Goal: Task Accomplishment & Management: Complete application form

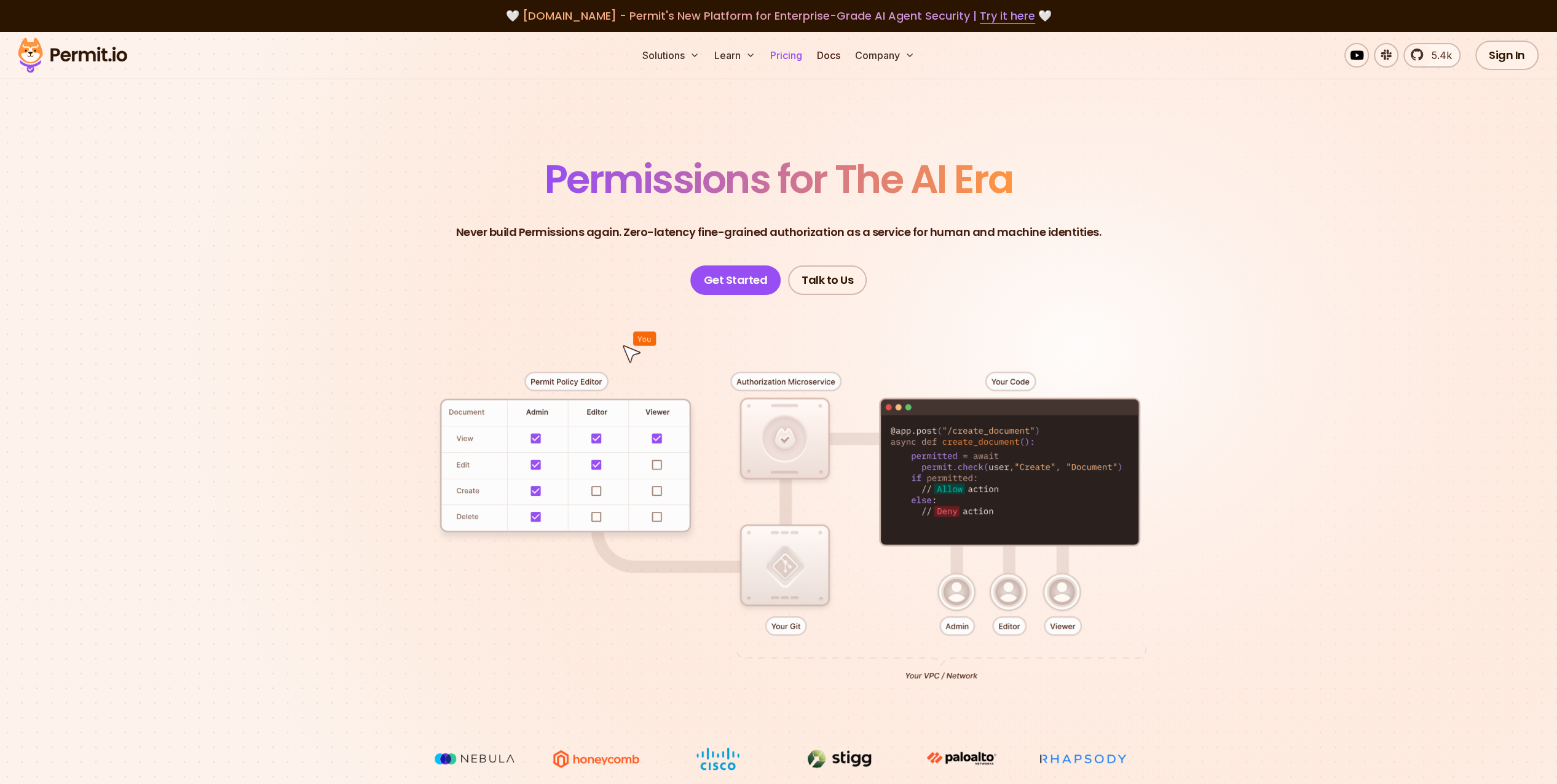
click at [784, 60] on link "Pricing" at bounding box center [786, 55] width 42 height 25
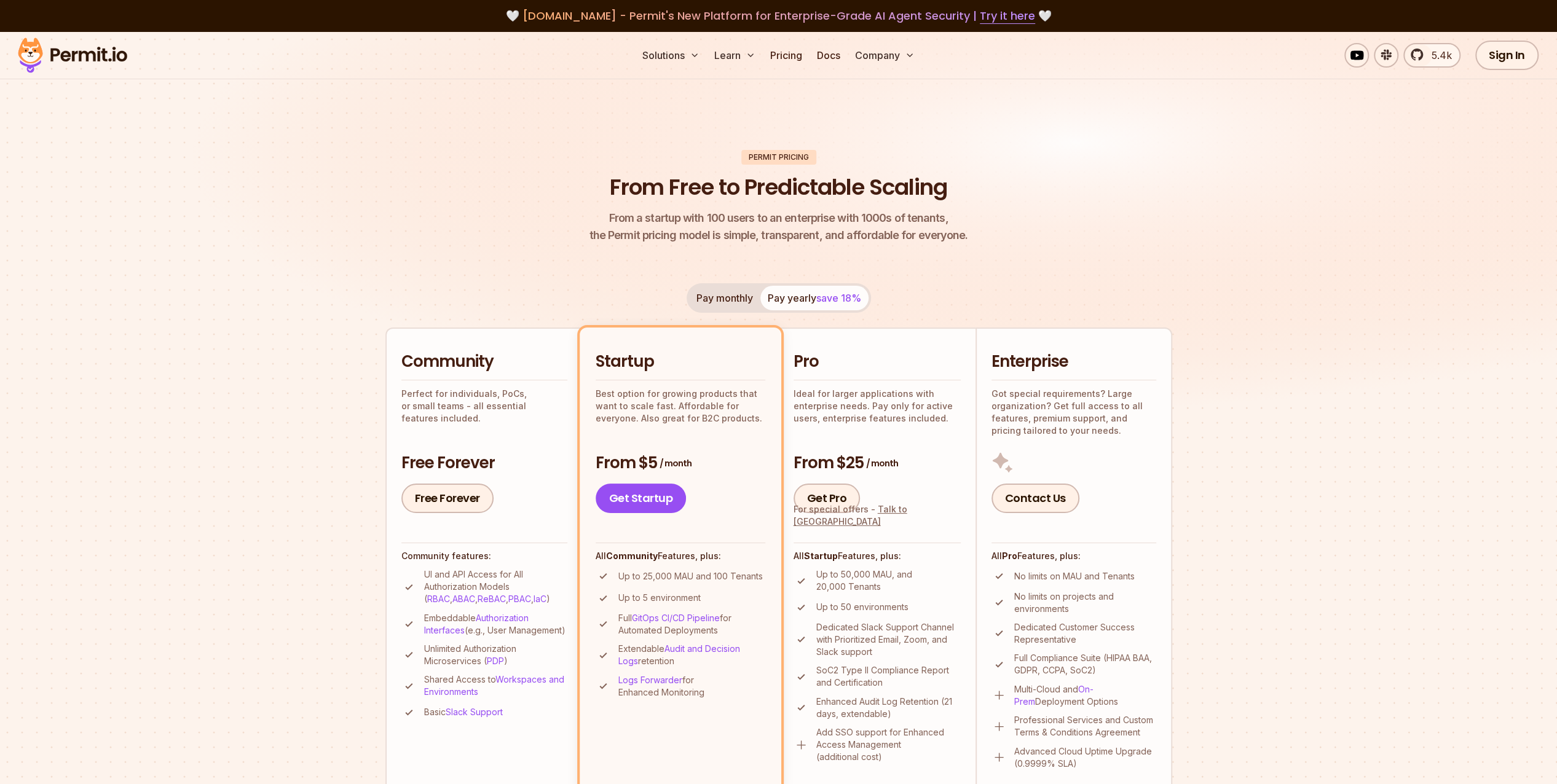
click at [298, 362] on img at bounding box center [778, 240] width 1557 height 415
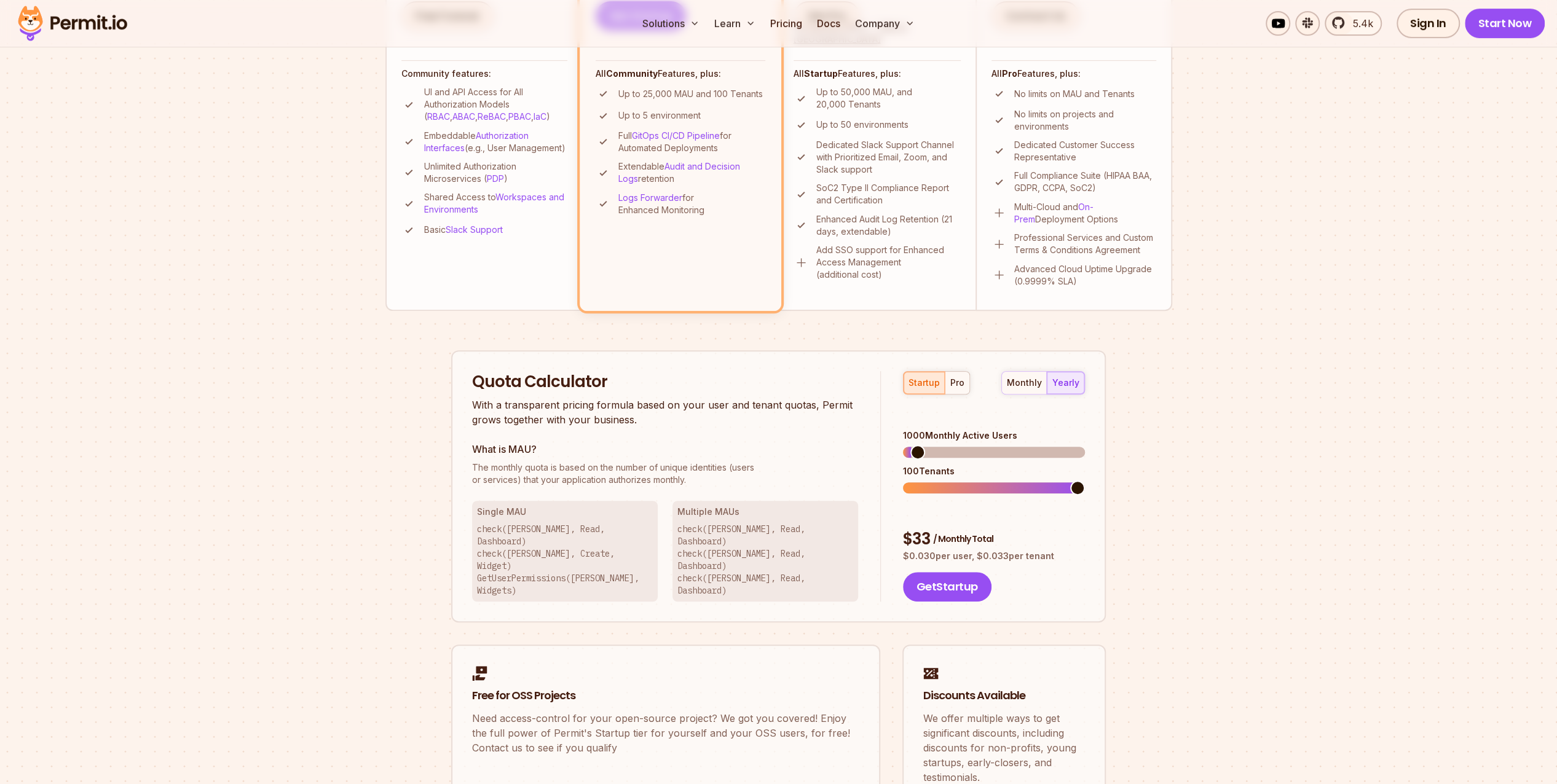
scroll to position [663, 0]
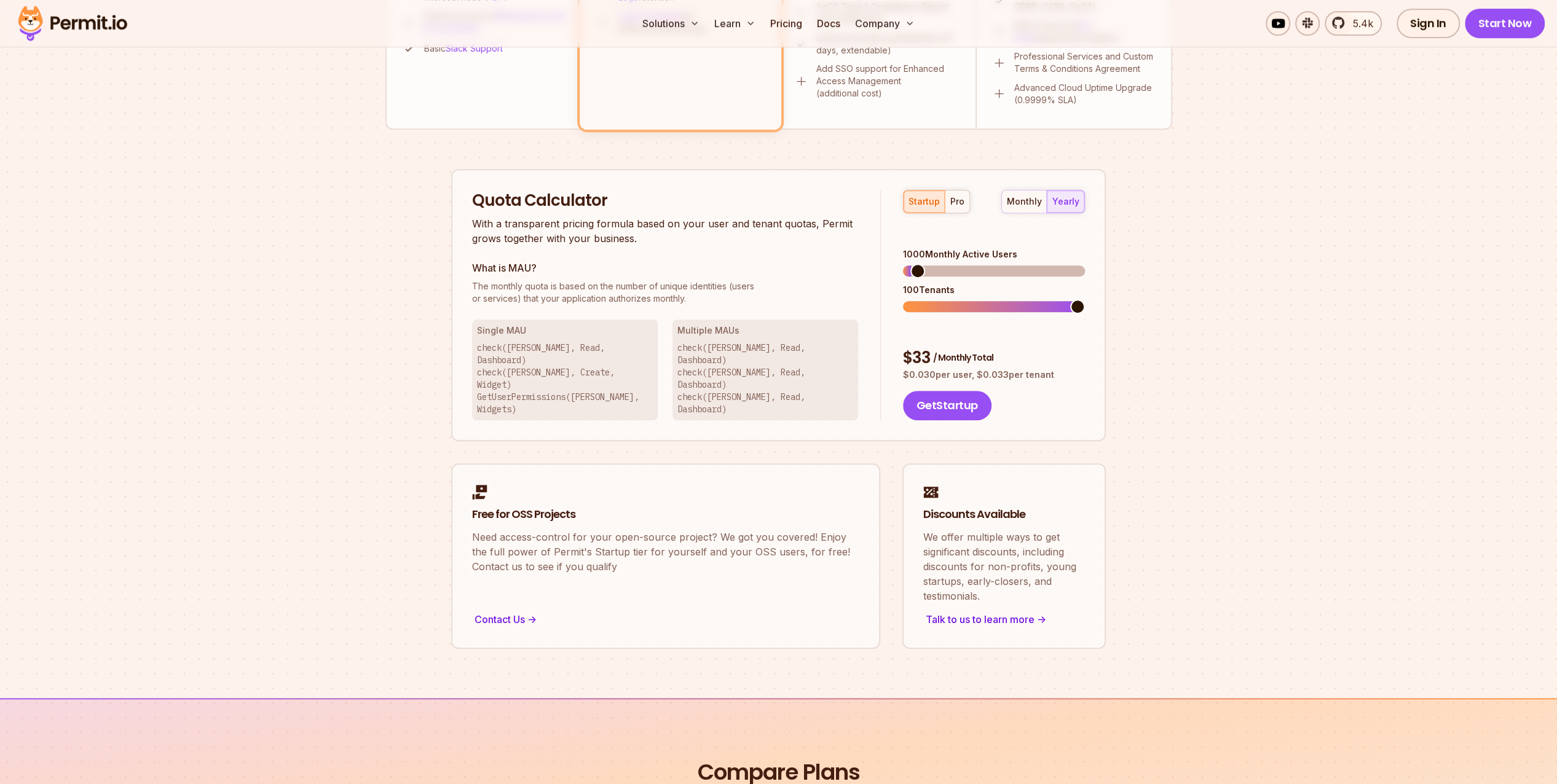
click at [1293, 196] on section "Permit Pricing From Free to Predictable Scaling From a startup with 100 users t…" at bounding box center [778, 33] width 1557 height 1330
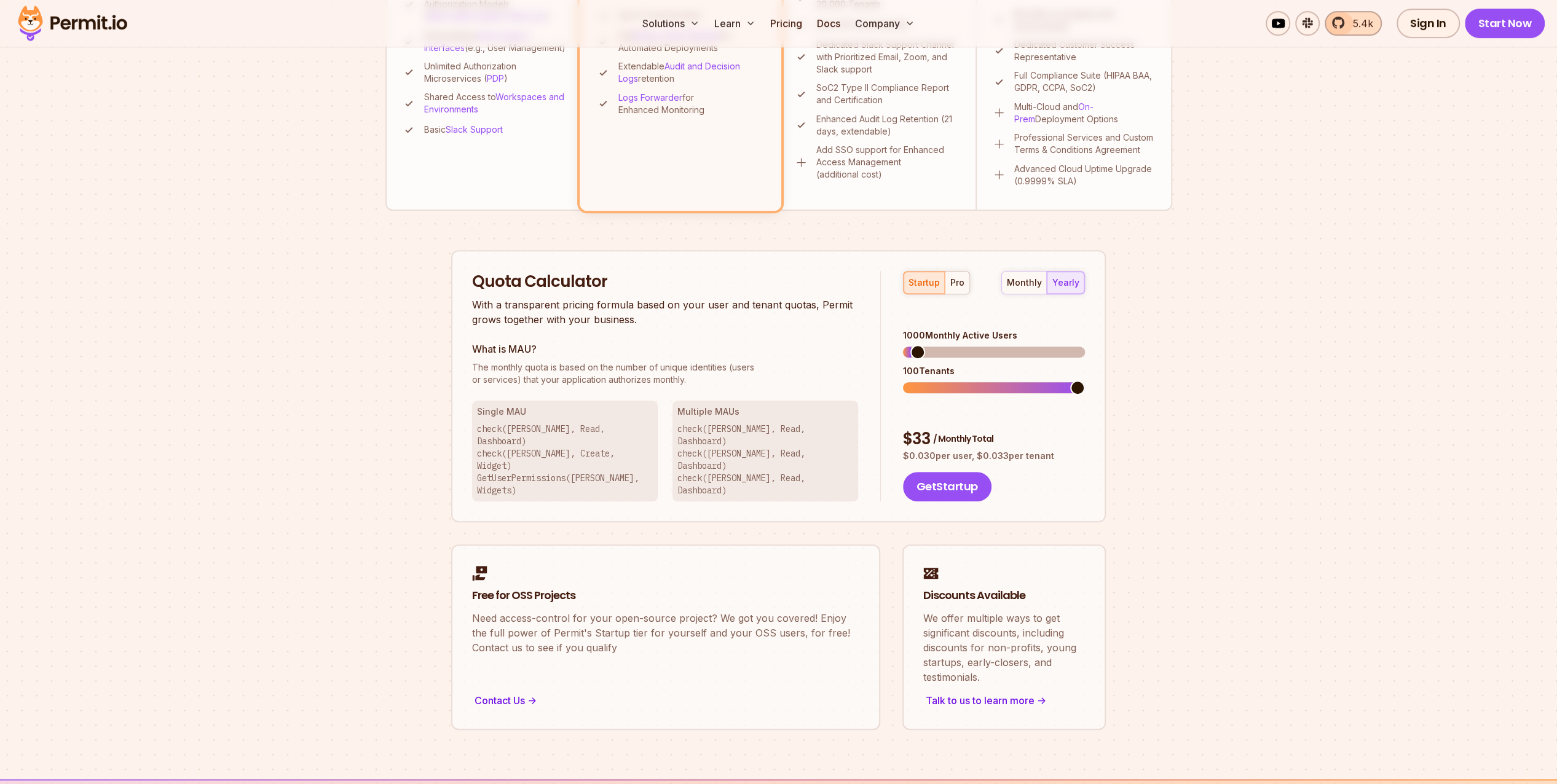
scroll to position [0, 0]
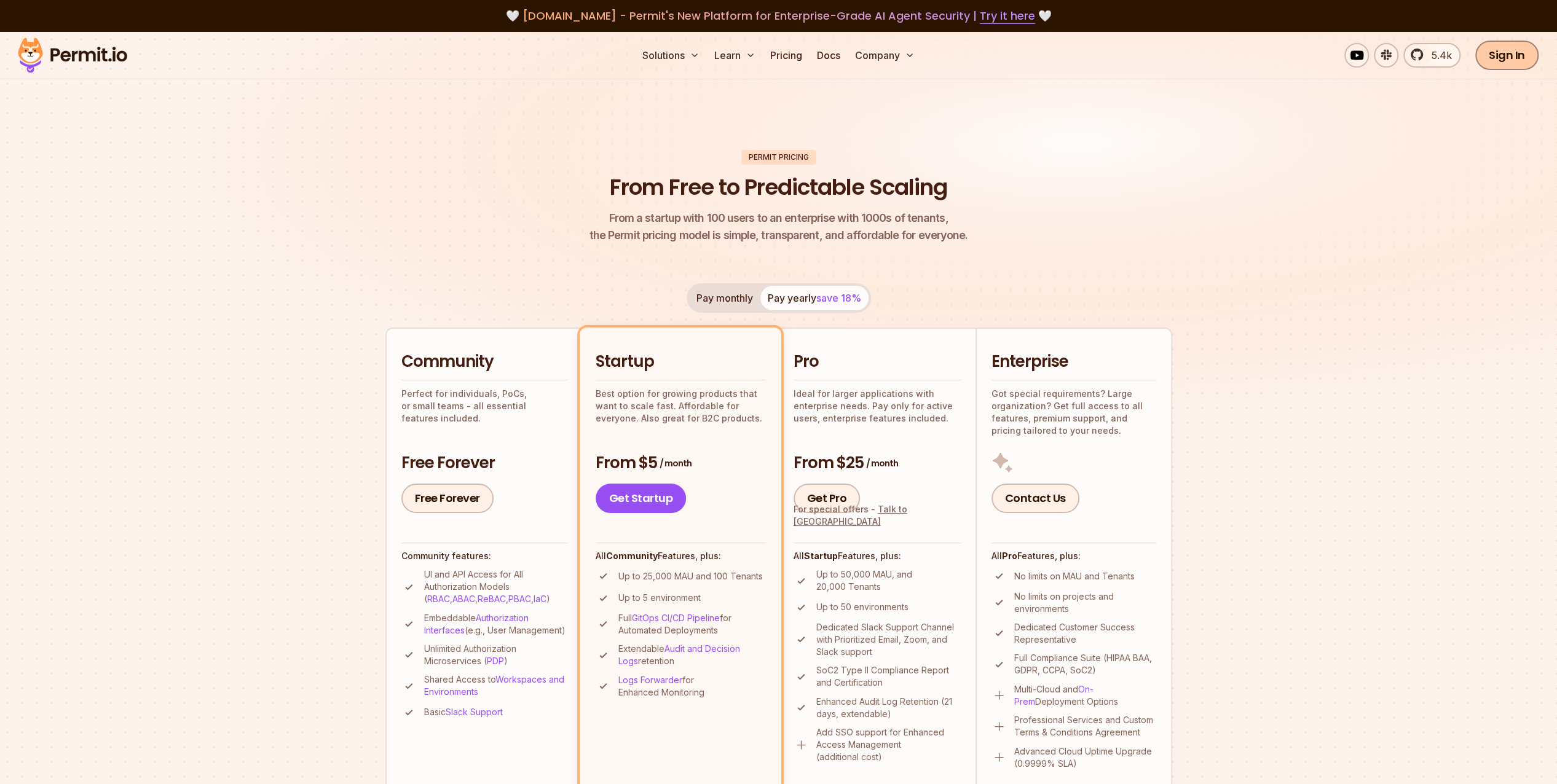
click at [1507, 59] on link "Sign In" at bounding box center [1506, 56] width 63 height 30
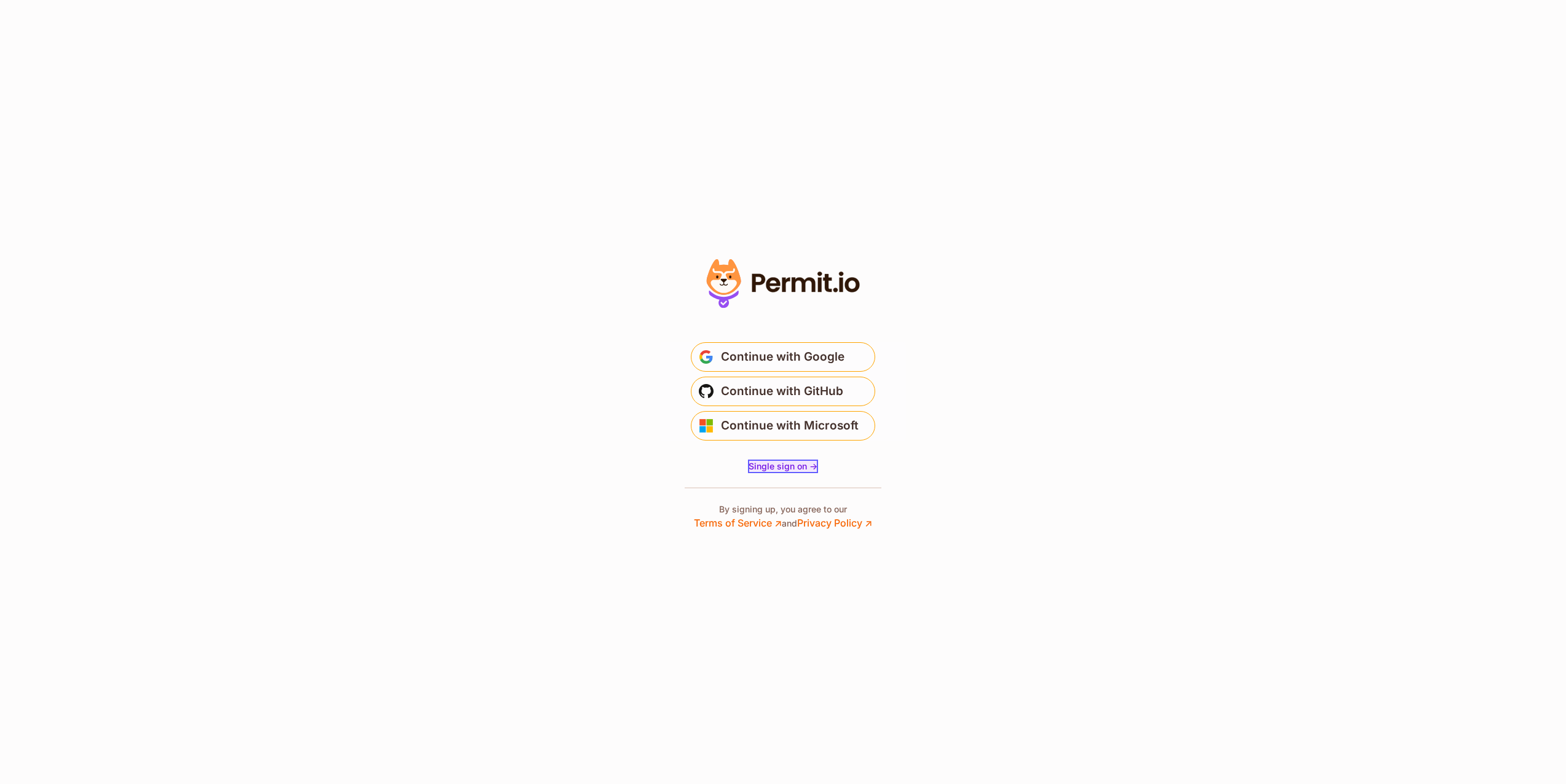
click at [760, 468] on span "Single sign on ->" at bounding box center [783, 466] width 69 height 10
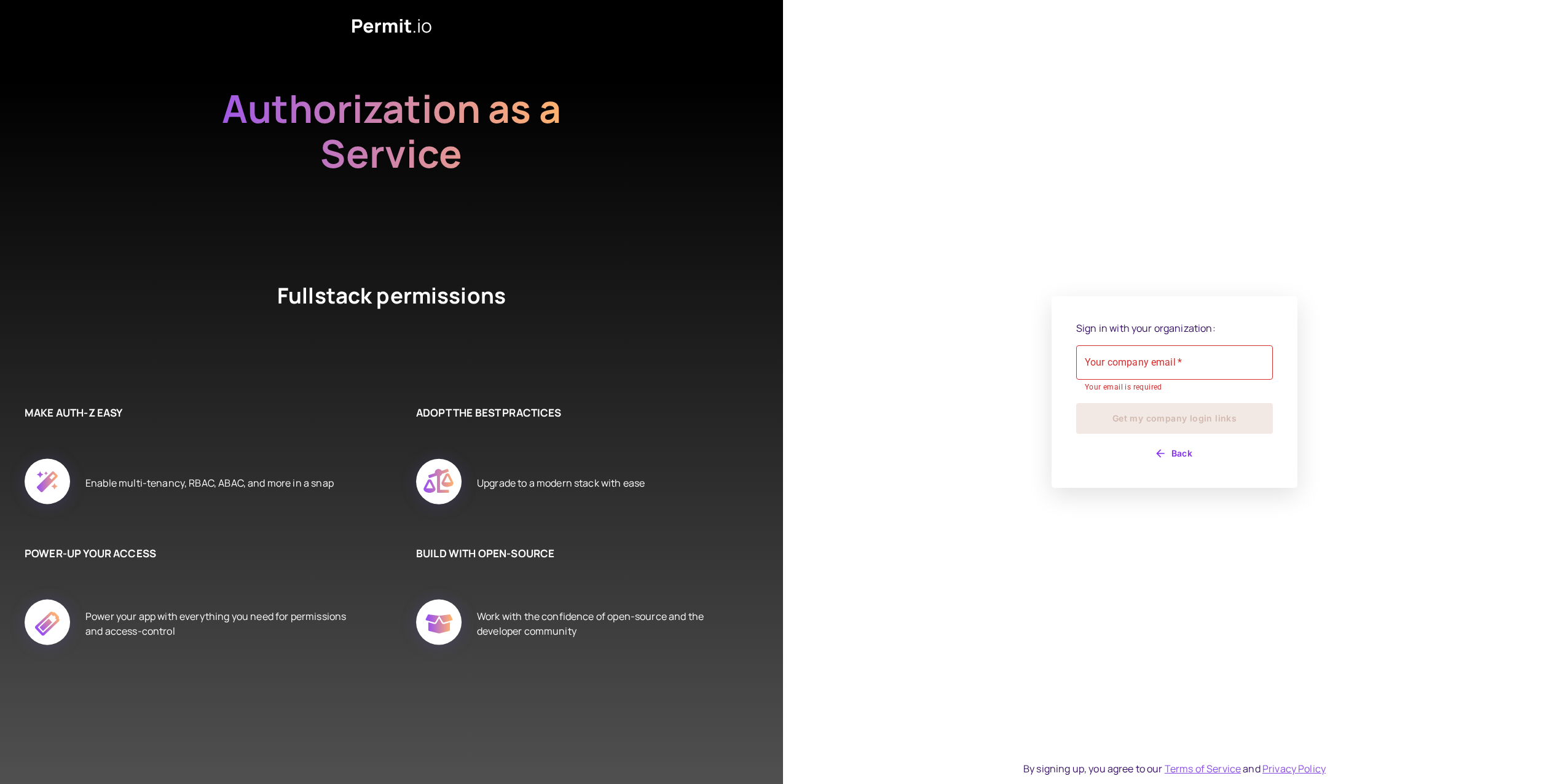
click at [927, 458] on div "Sign in with your organization: Your company email   * Your company email   * Y…" at bounding box center [1175, 392] width 783 height 784
click at [1179, 449] on button "Back" at bounding box center [1175, 454] width 196 height 19
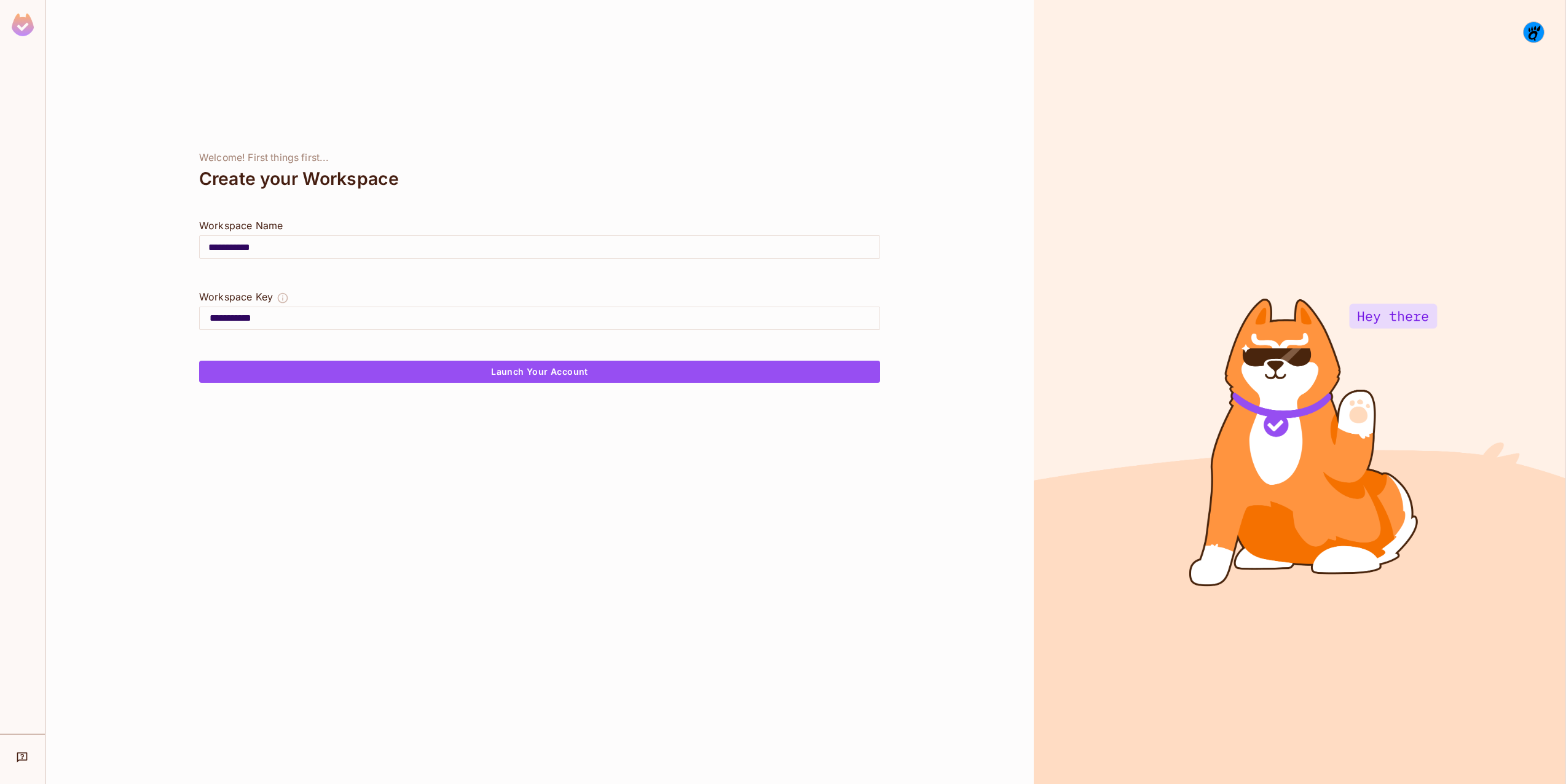
click at [271, 252] on input "**********" at bounding box center [540, 247] width 680 height 34
type input "**********"
type input "*********"
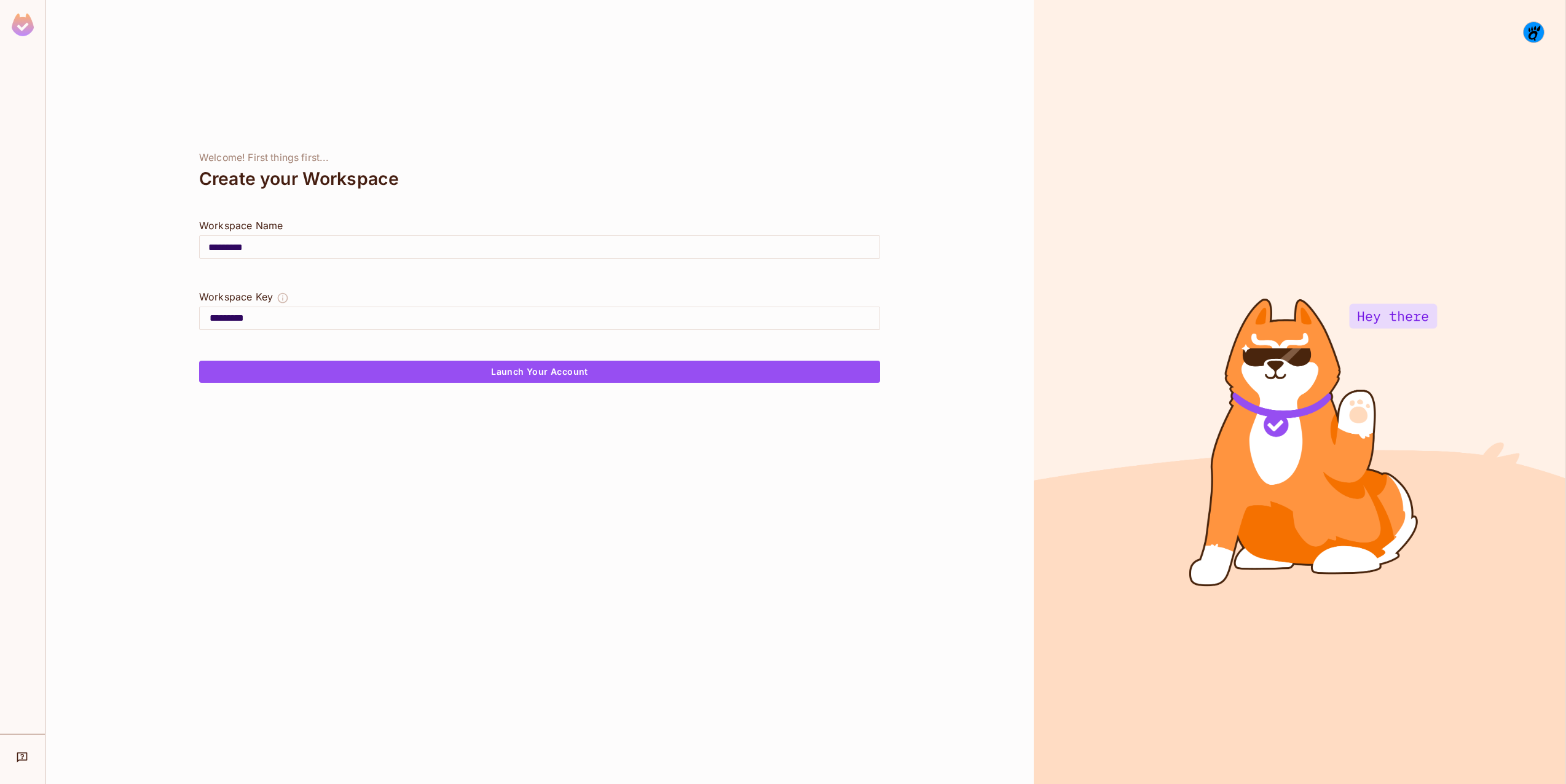
type input "********"
type input "*******"
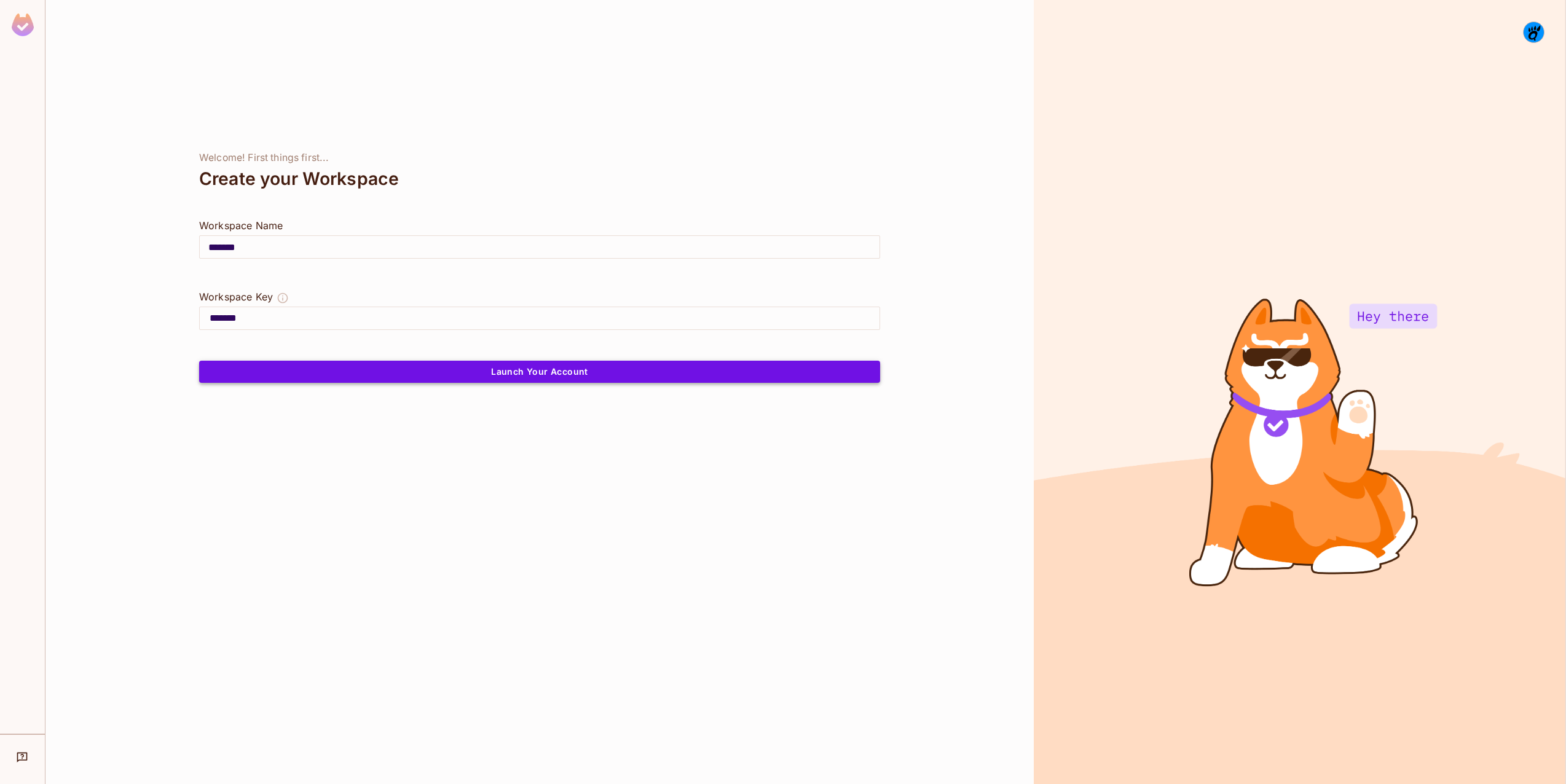
type input "*******"
click at [540, 366] on button "Launch Your Account" at bounding box center [540, 372] width 681 height 22
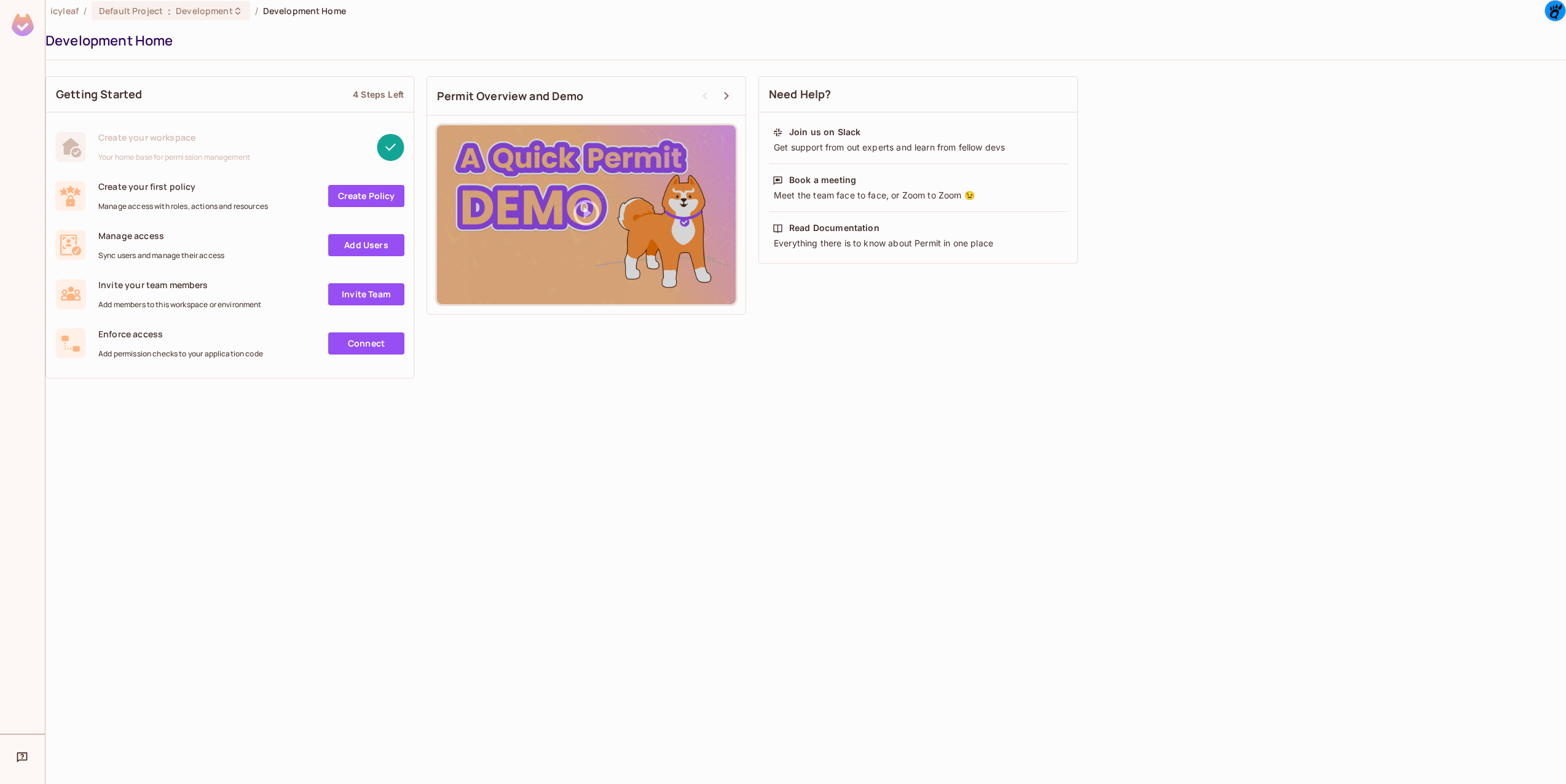
click at [757, 397] on div "icyleaf / Default Project : Development / Development Home Development Home Get…" at bounding box center [806, 392] width 1521 height 784
click at [1550, 10] on img at bounding box center [1555, 10] width 20 height 20
click at [1527, 48] on span "icyleaf.cn@gmail.com" at bounding box center [1559, 54] width 217 height 12
click at [68, 7] on div at bounding box center [783, 392] width 1566 height 784
click at [25, 22] on img at bounding box center [23, 25] width 22 height 23
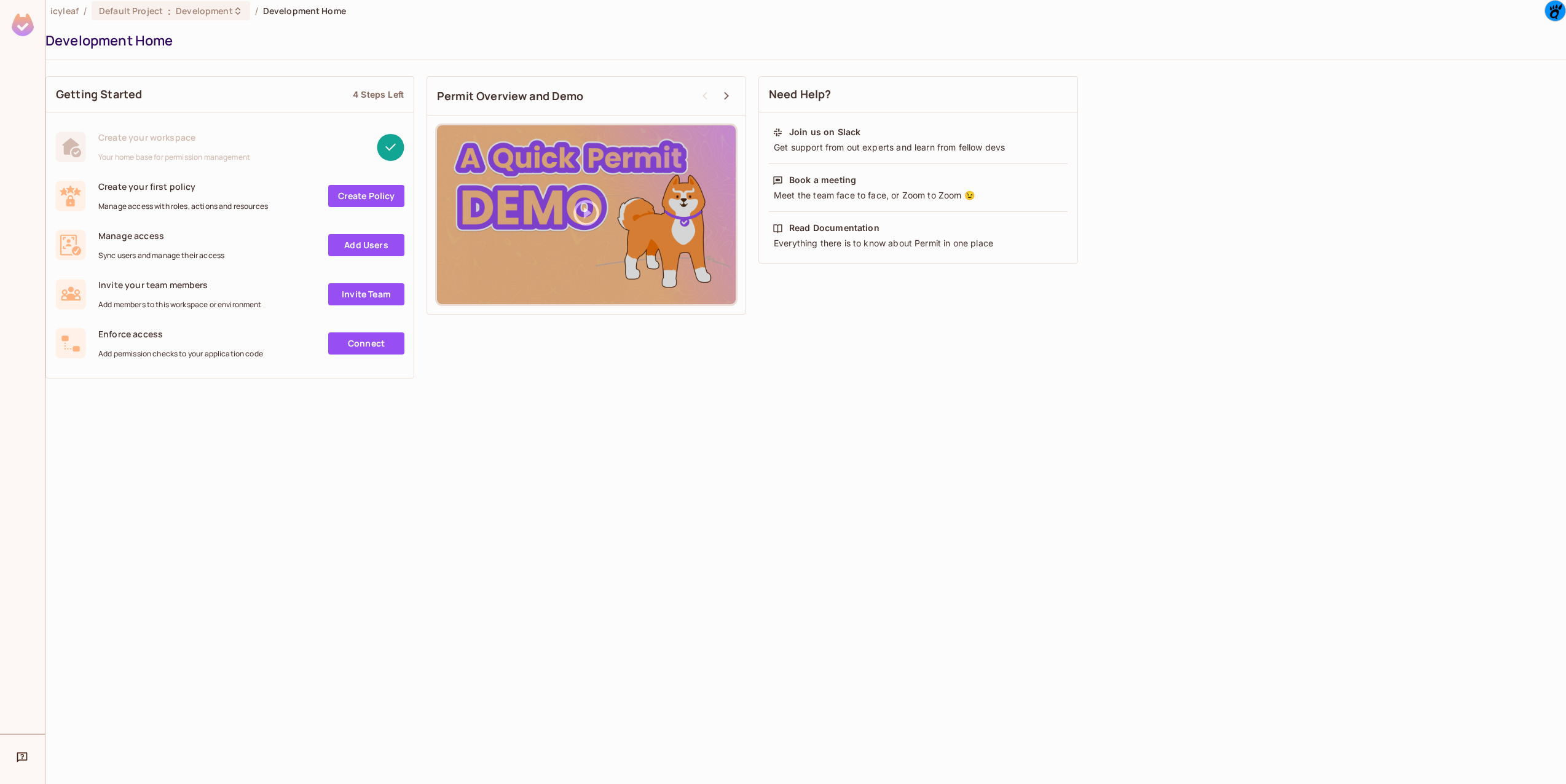
click at [411, 486] on div "icyleaf / Default Project : Development / Development Home Development Home Get…" at bounding box center [806, 392] width 1521 height 784
click at [383, 193] on link "Create Policy" at bounding box center [366, 196] width 76 height 22
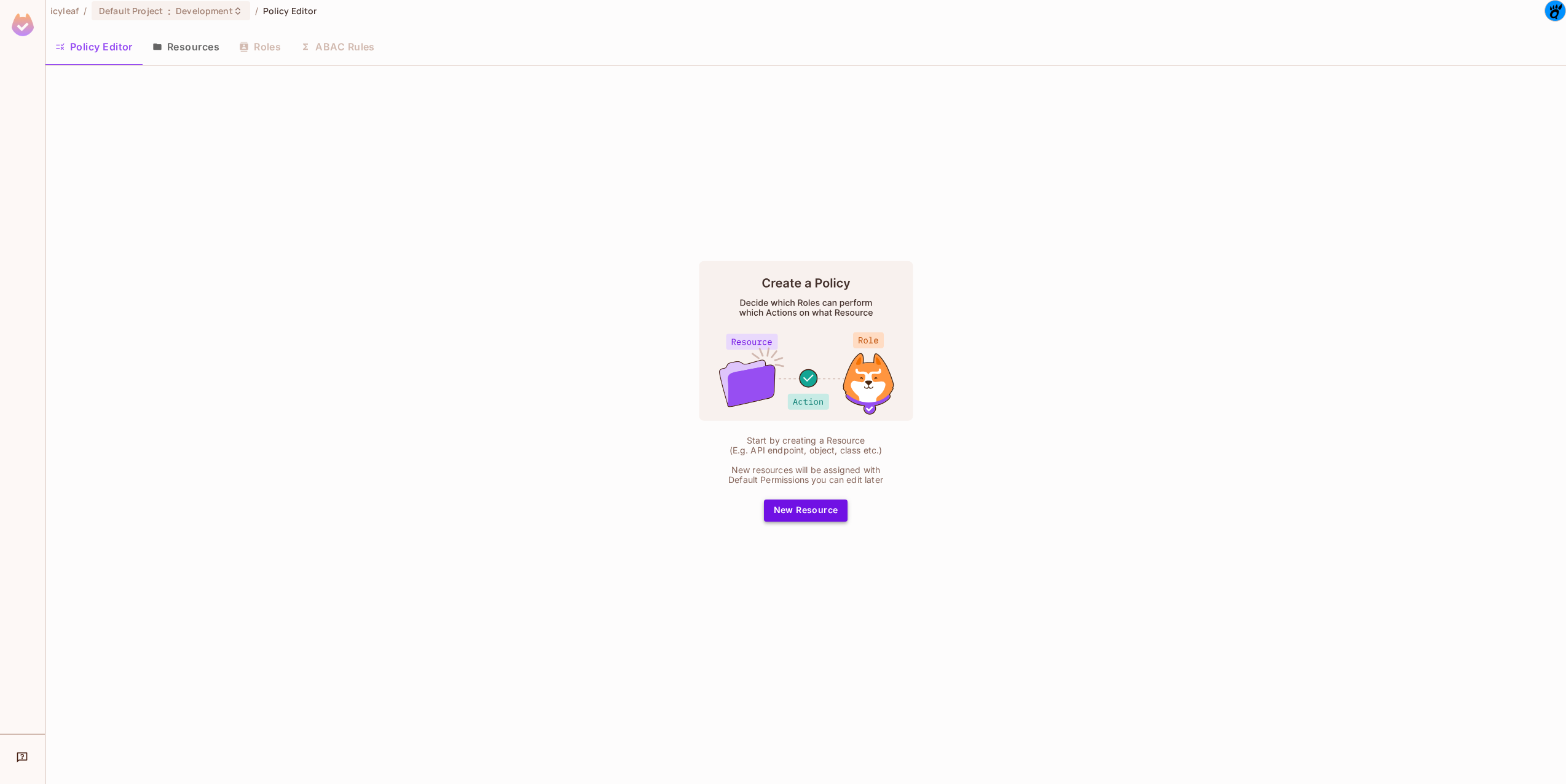
click at [805, 507] on button "New Resource" at bounding box center [806, 511] width 84 height 22
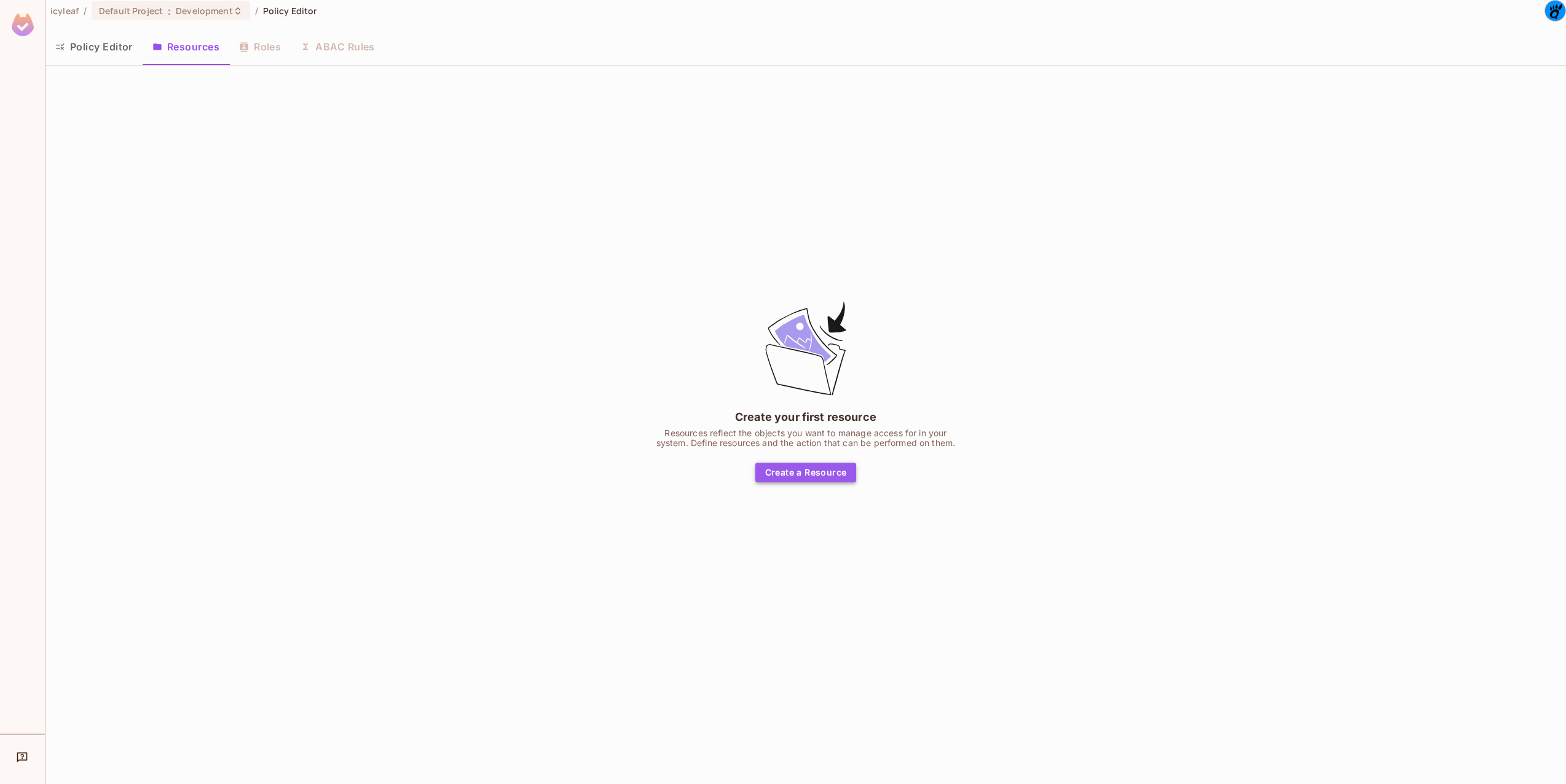
click at [822, 476] on button "Create a Resource" at bounding box center [806, 472] width 101 height 19
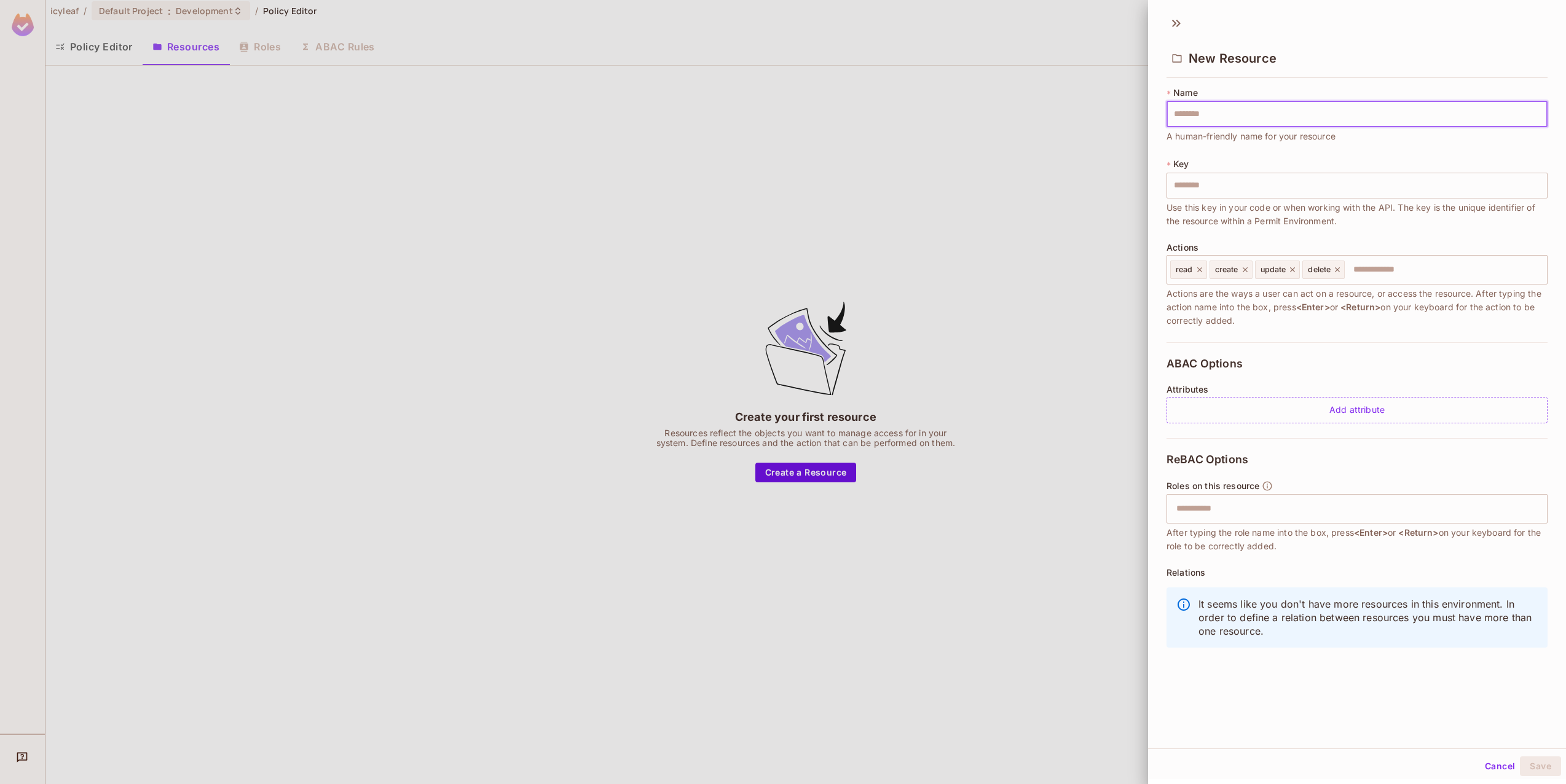
click at [1233, 112] on input "text" at bounding box center [1357, 114] width 381 height 26
type input "**********"
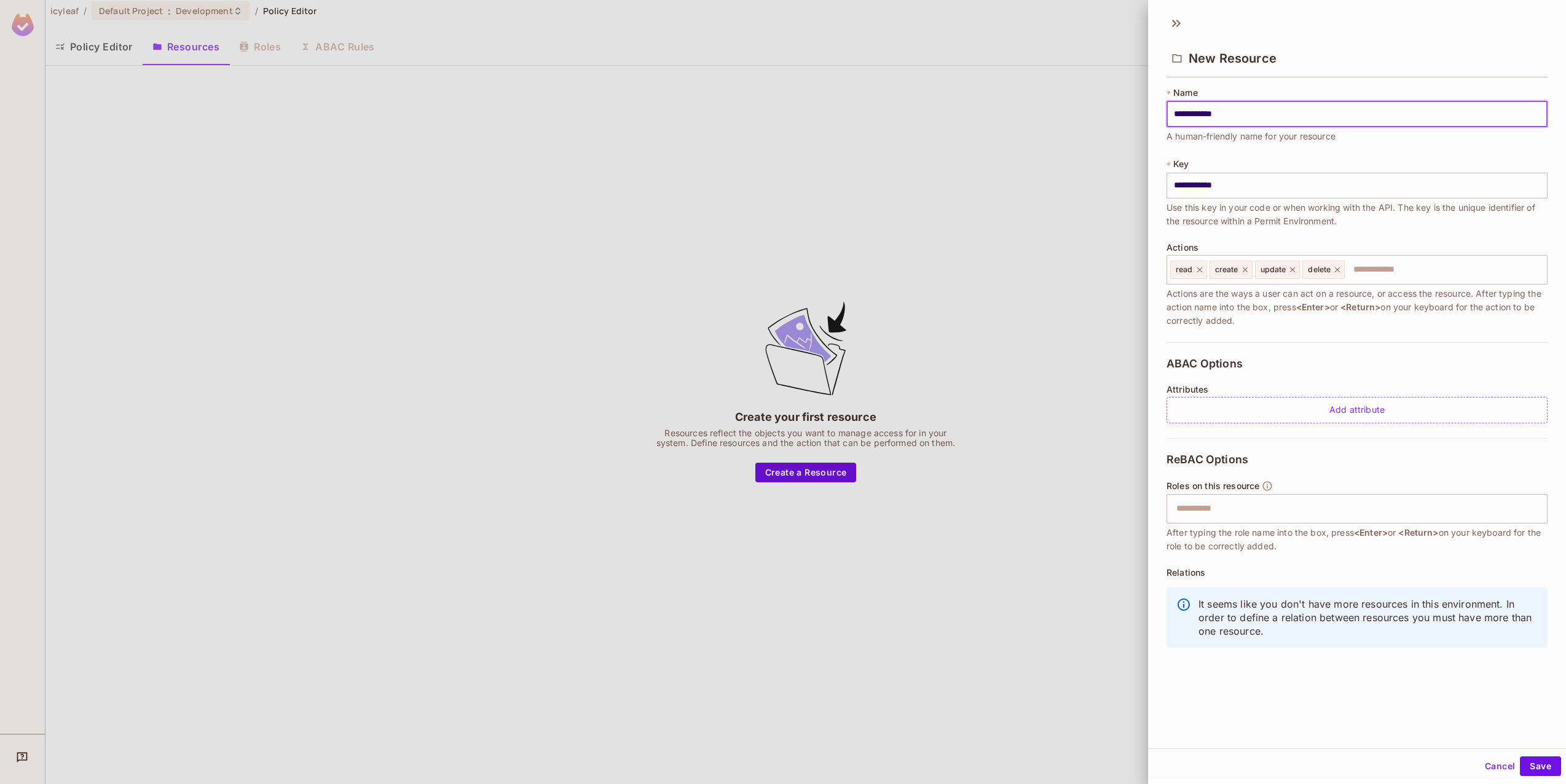
type input "**********"
click at [1336, 134] on span "A human-friendly name for your resource" at bounding box center [1251, 136] width 169 height 13
click at [1381, 152] on div "**********" at bounding box center [1357, 215] width 381 height 256
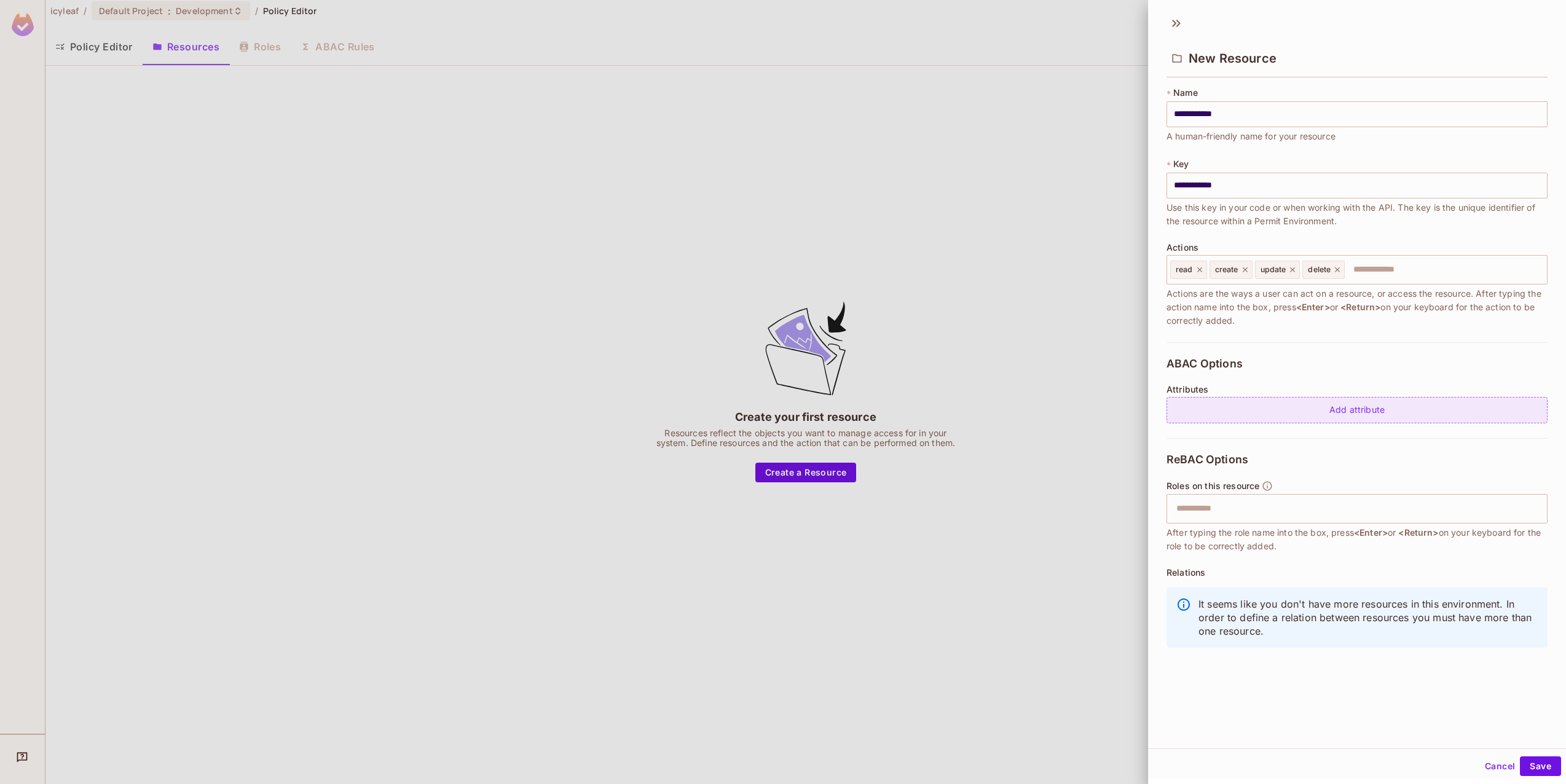
click at [1340, 408] on div "Add attribute" at bounding box center [1357, 411] width 381 height 27
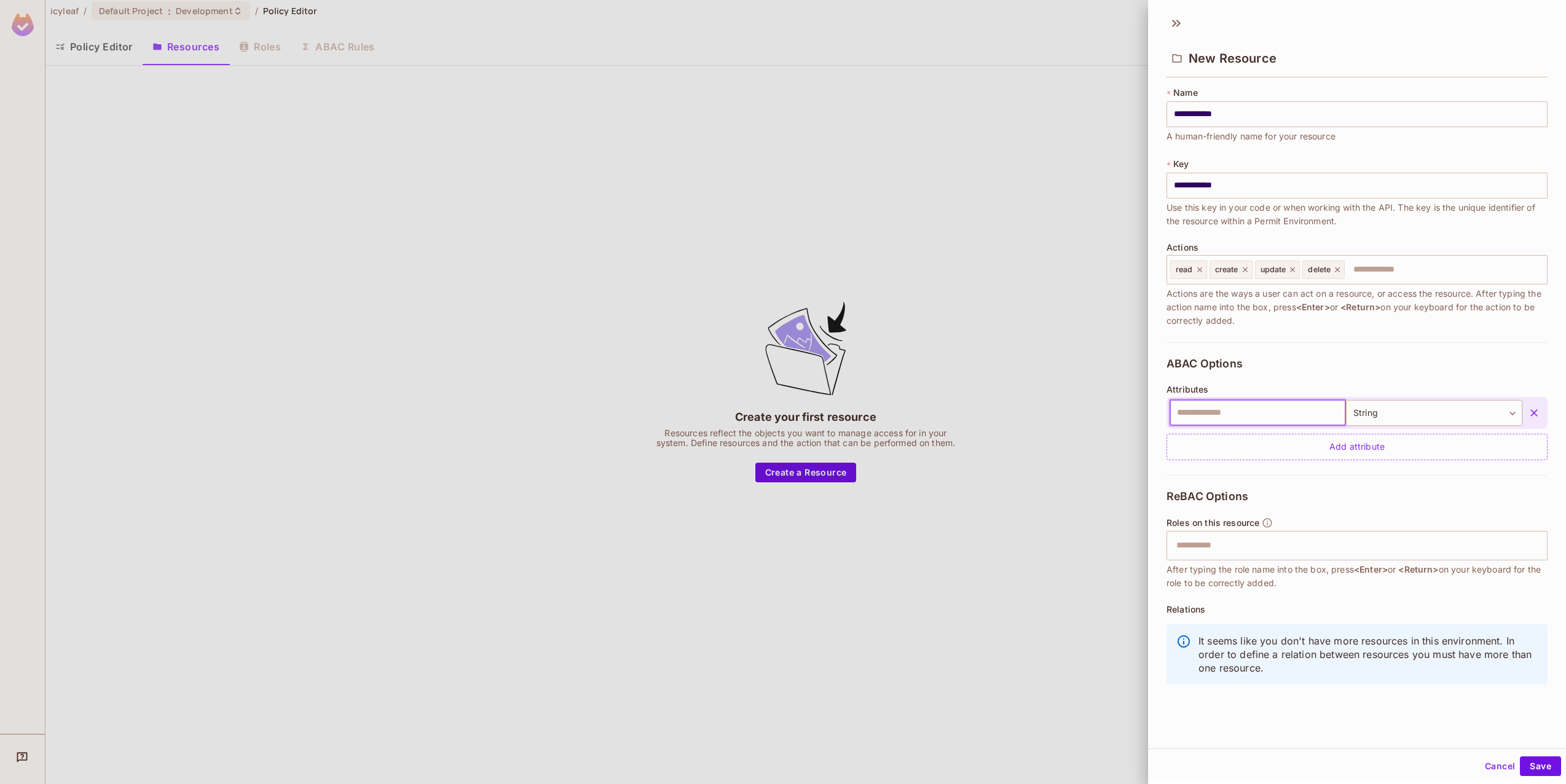
click at [1281, 410] on input "text" at bounding box center [1257, 413] width 176 height 26
click at [1384, 414] on body "**********" at bounding box center [783, 392] width 1566 height 785
click at [1384, 414] on div at bounding box center [783, 392] width 1566 height 784
click at [1281, 410] on input "text" at bounding box center [1257, 413] width 176 height 26
click at [1367, 412] on body "**********" at bounding box center [783, 392] width 1566 height 785
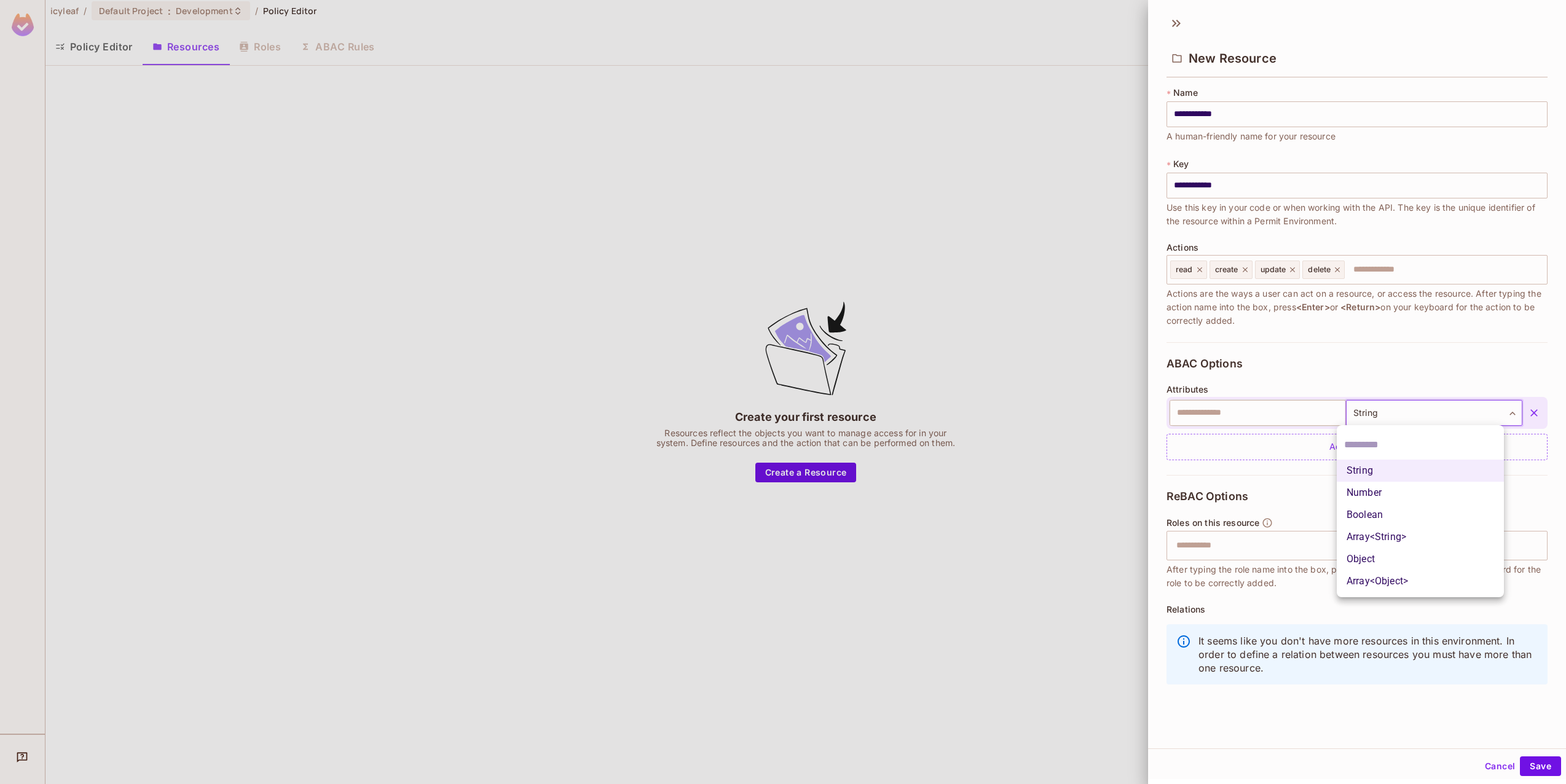
click at [1269, 410] on div at bounding box center [783, 392] width 1566 height 784
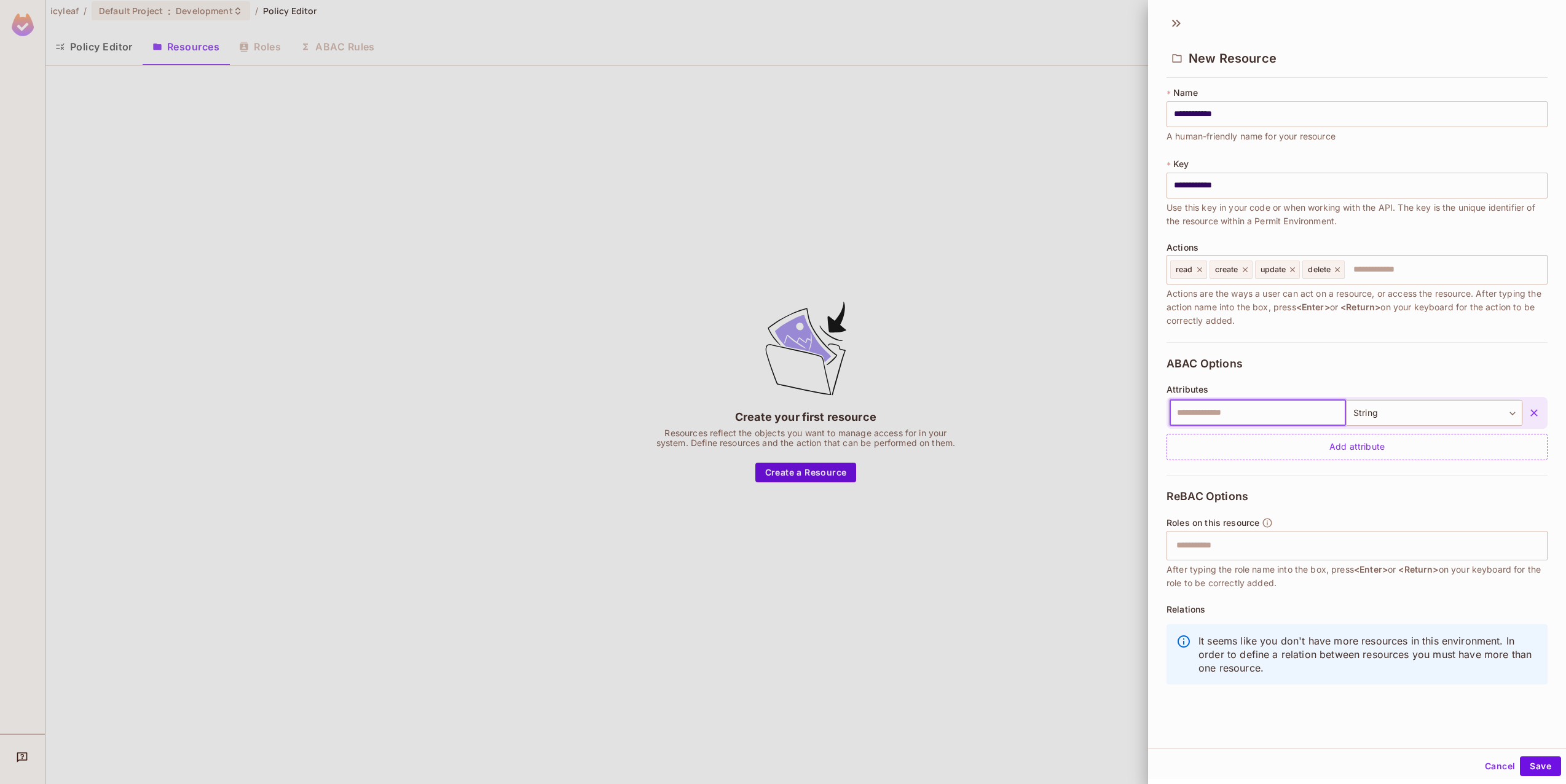
click at [1269, 409] on input "text" at bounding box center [1257, 413] width 176 height 26
type input "**********"
click at [1274, 544] on input "text" at bounding box center [1356, 545] width 373 height 25
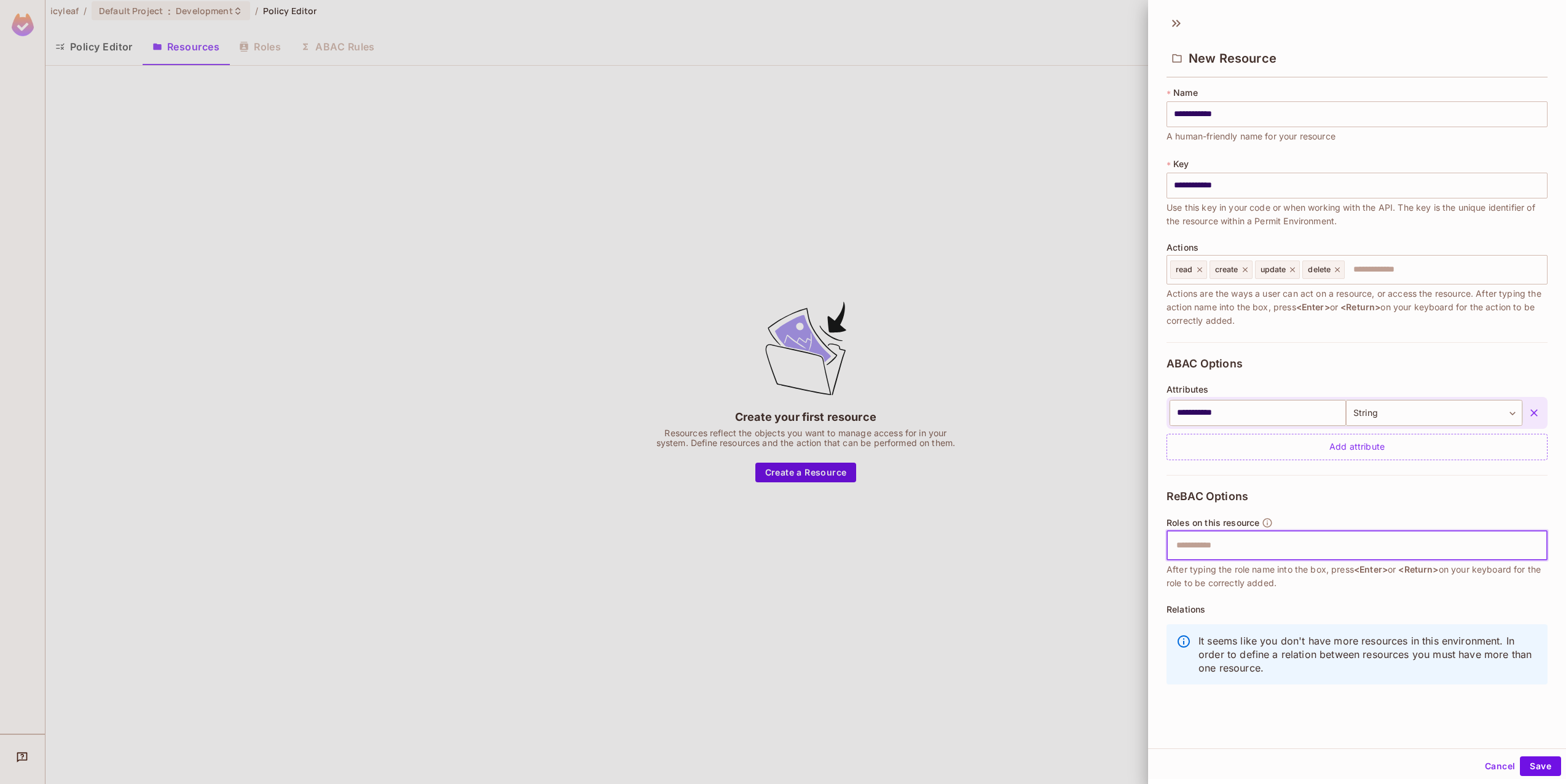
click at [1274, 544] on input "text" at bounding box center [1356, 545] width 373 height 25
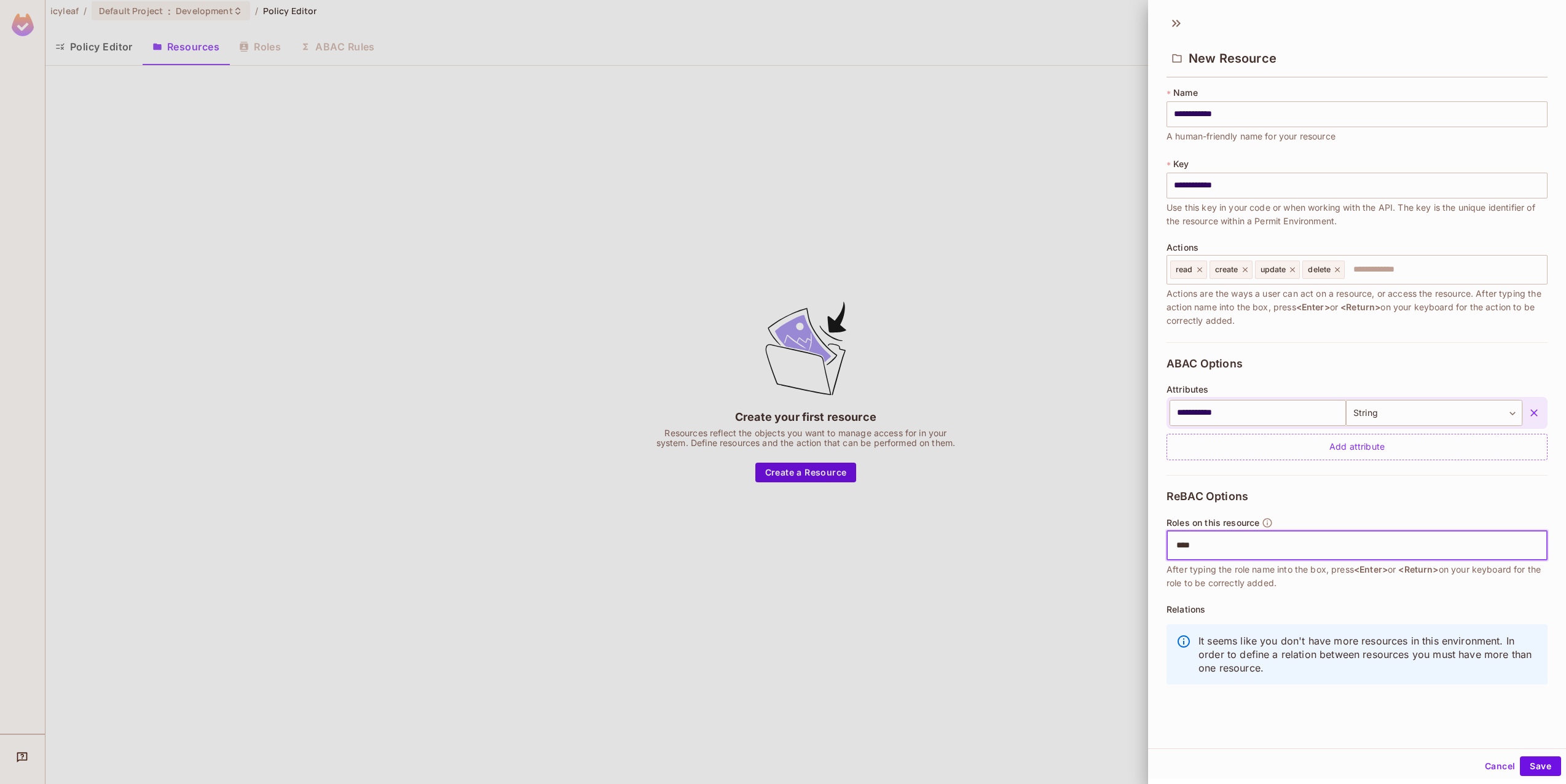
type input "*****"
type input "*"
type input "******"
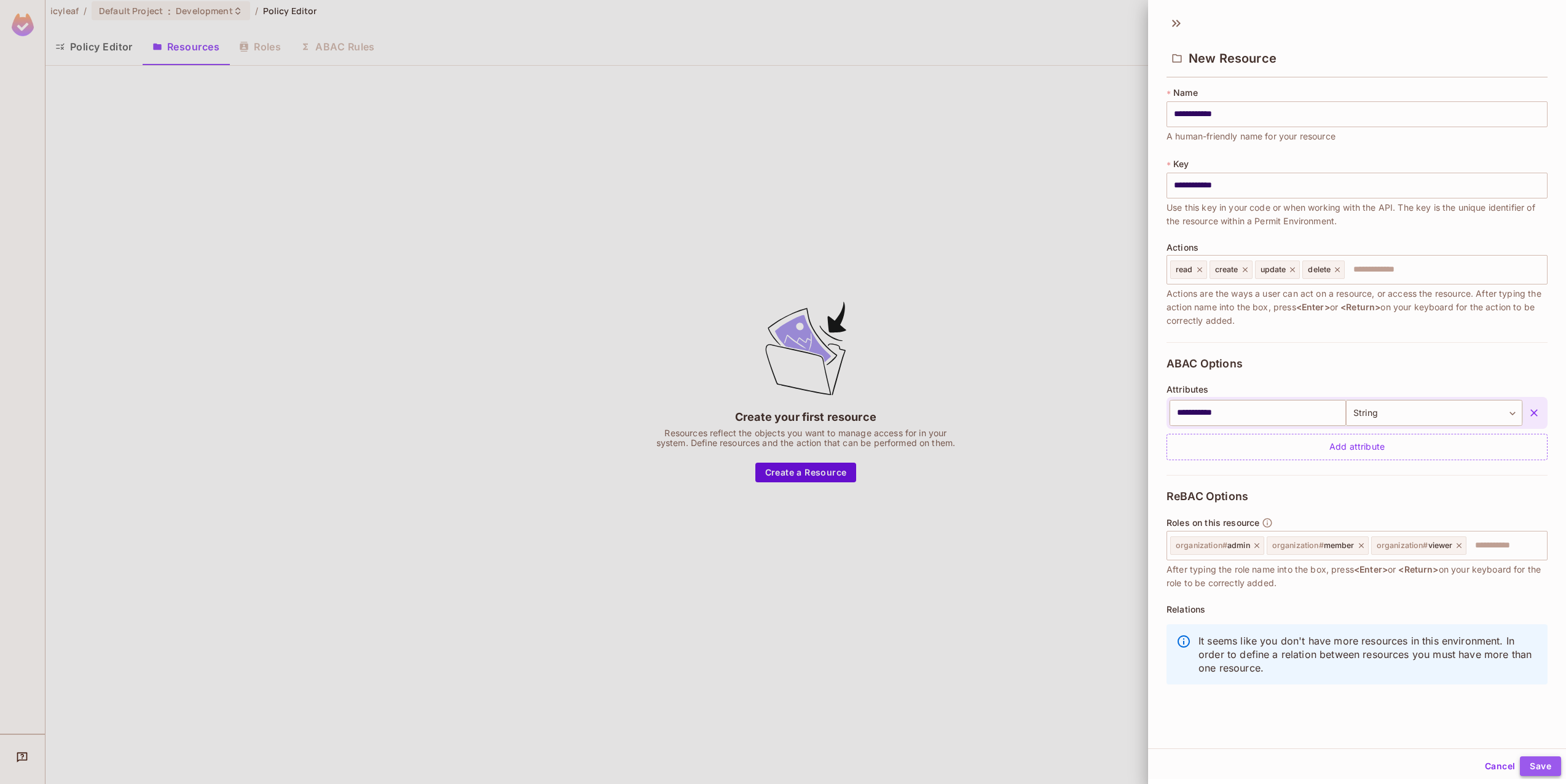
click at [1535, 771] on button "Save" at bounding box center [1540, 766] width 41 height 19
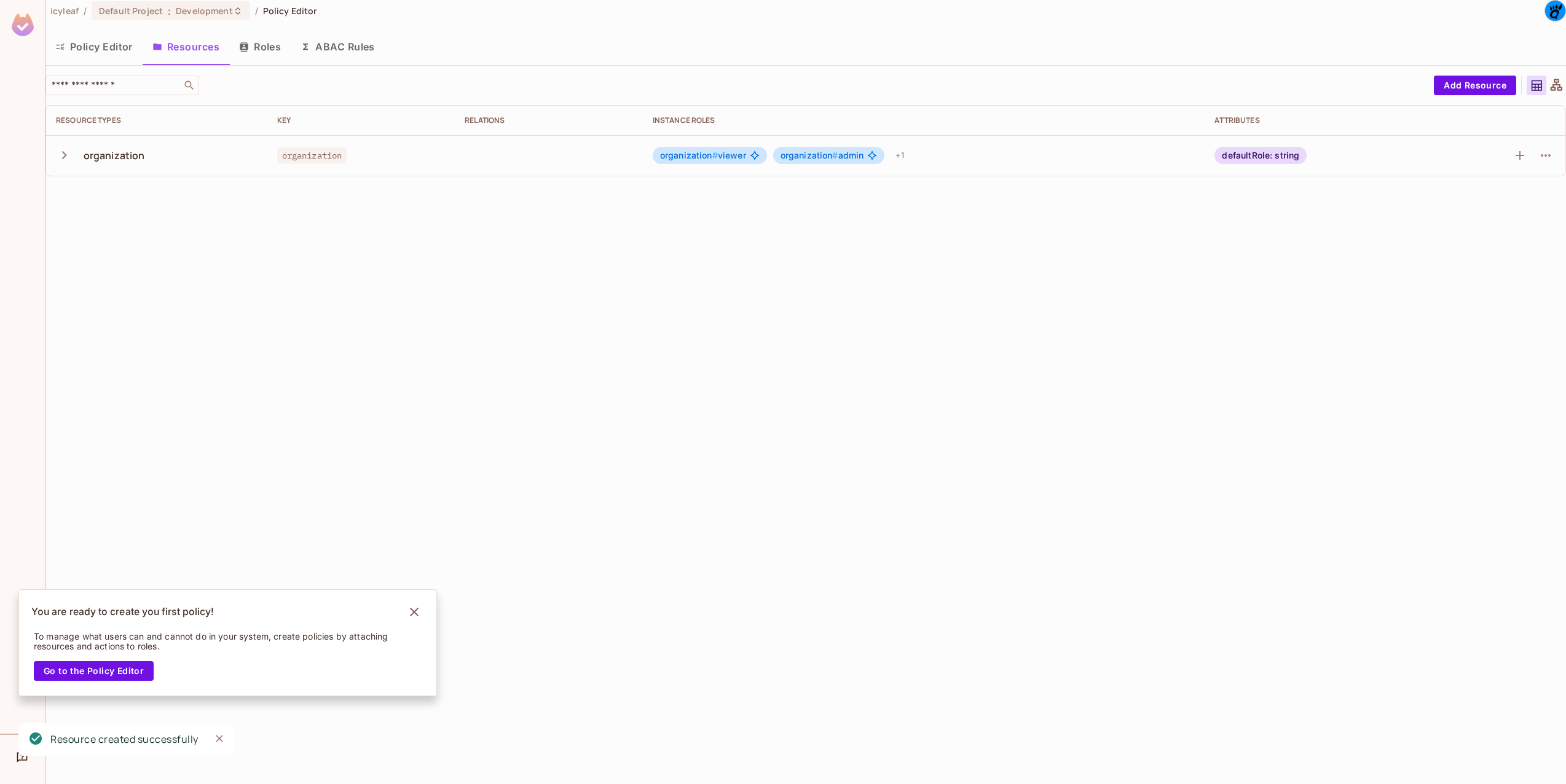
click at [64, 152] on icon "button" at bounding box center [64, 155] width 5 height 8
drag, startPoint x: 115, startPoint y: 196, endPoint x: 145, endPoint y: 298, distance: 106.3
click at [145, 297] on tbody "organization organization organization # viewer organization # admin + 1 defaul…" at bounding box center [806, 237] width 1520 height 203
click at [145, 298] on td "delete" at bounding box center [156, 318] width 221 height 41
click at [168, 352] on div "icyleaf / Default Project : Development / Policy Editor Policy Editor Resources…" at bounding box center [806, 392] width 1521 height 784
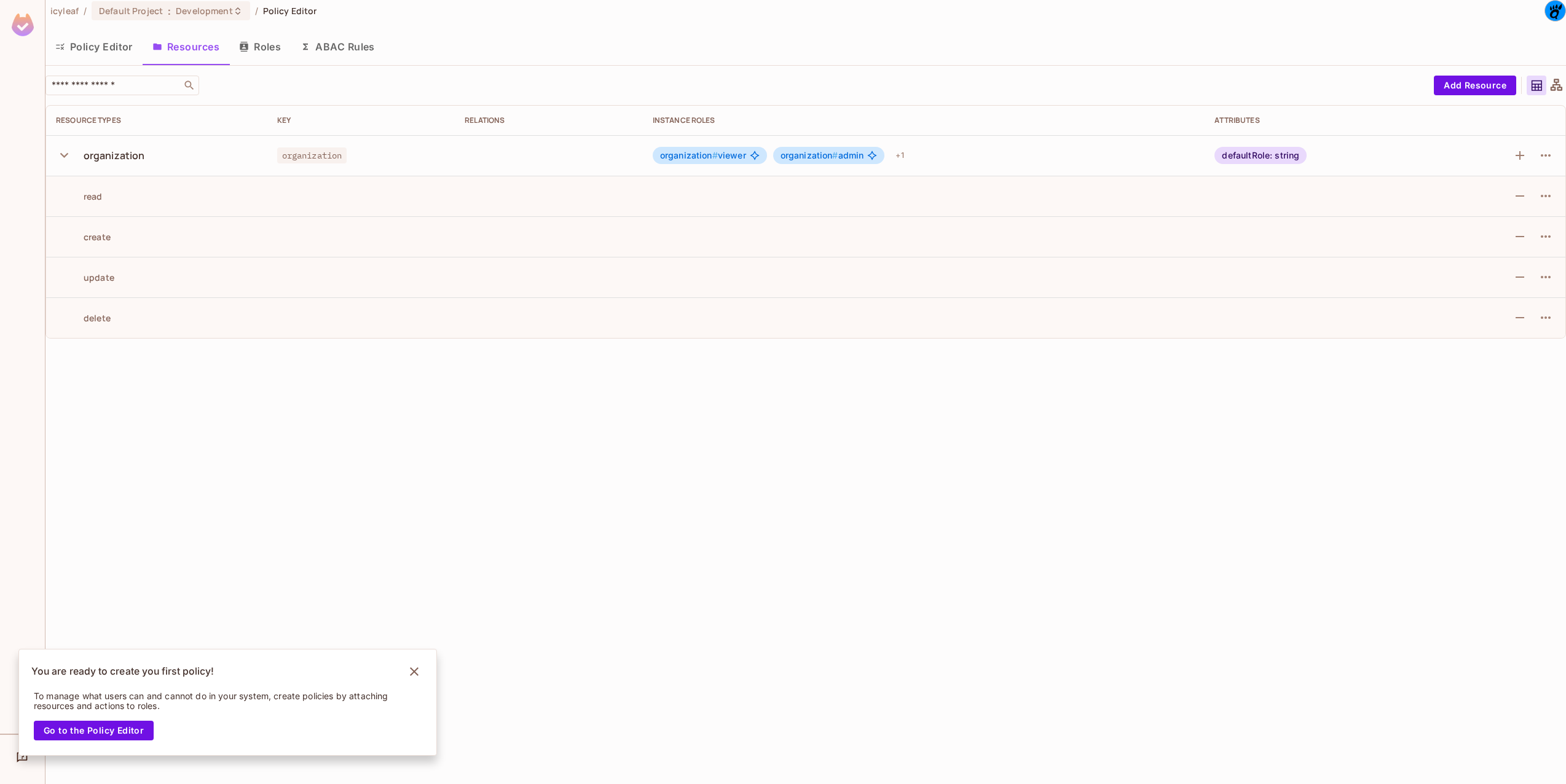
click at [1248, 157] on div "defaultRole: string" at bounding box center [1261, 155] width 92 height 17
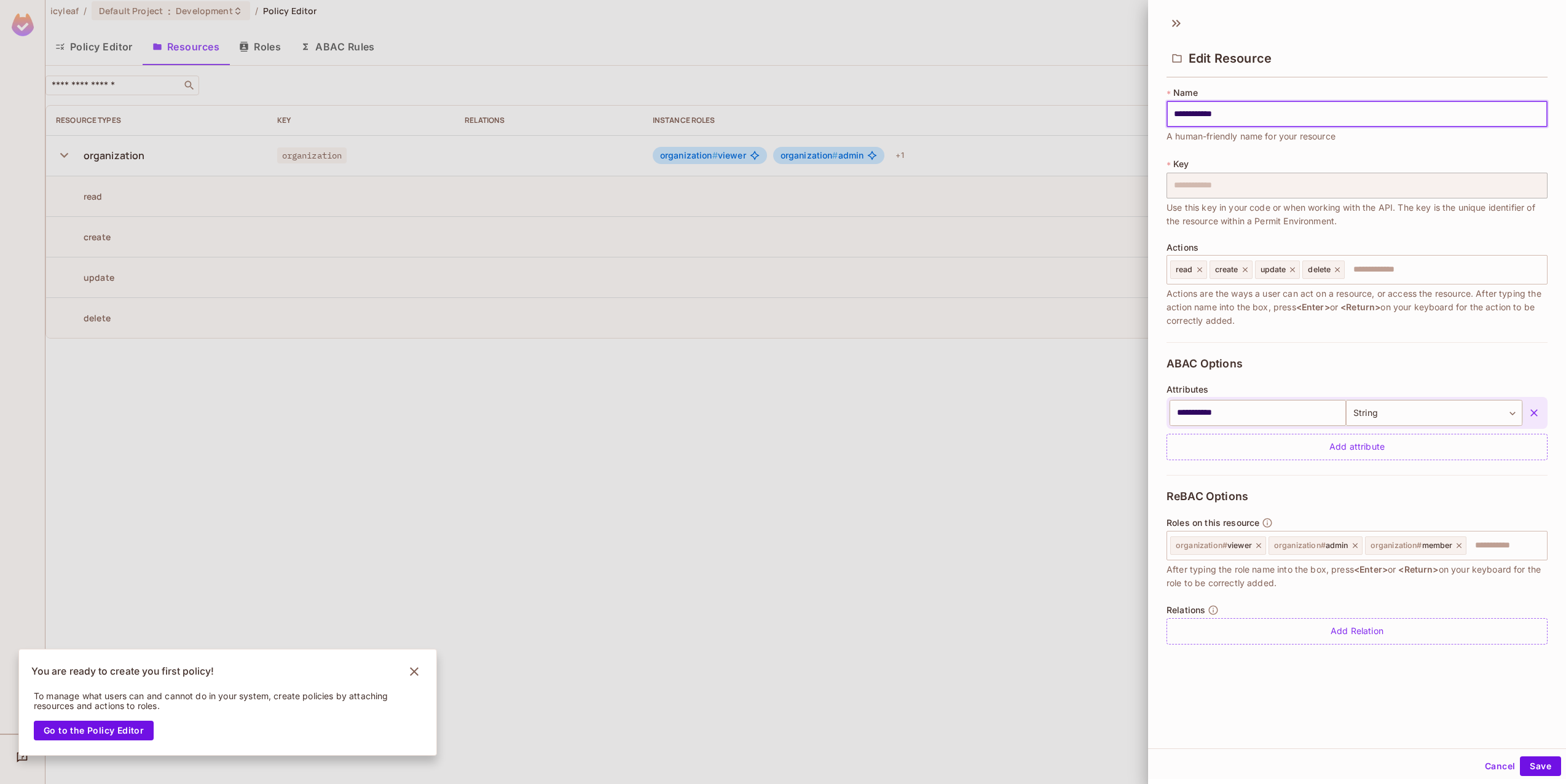
click at [1015, 241] on div at bounding box center [783, 392] width 1566 height 784
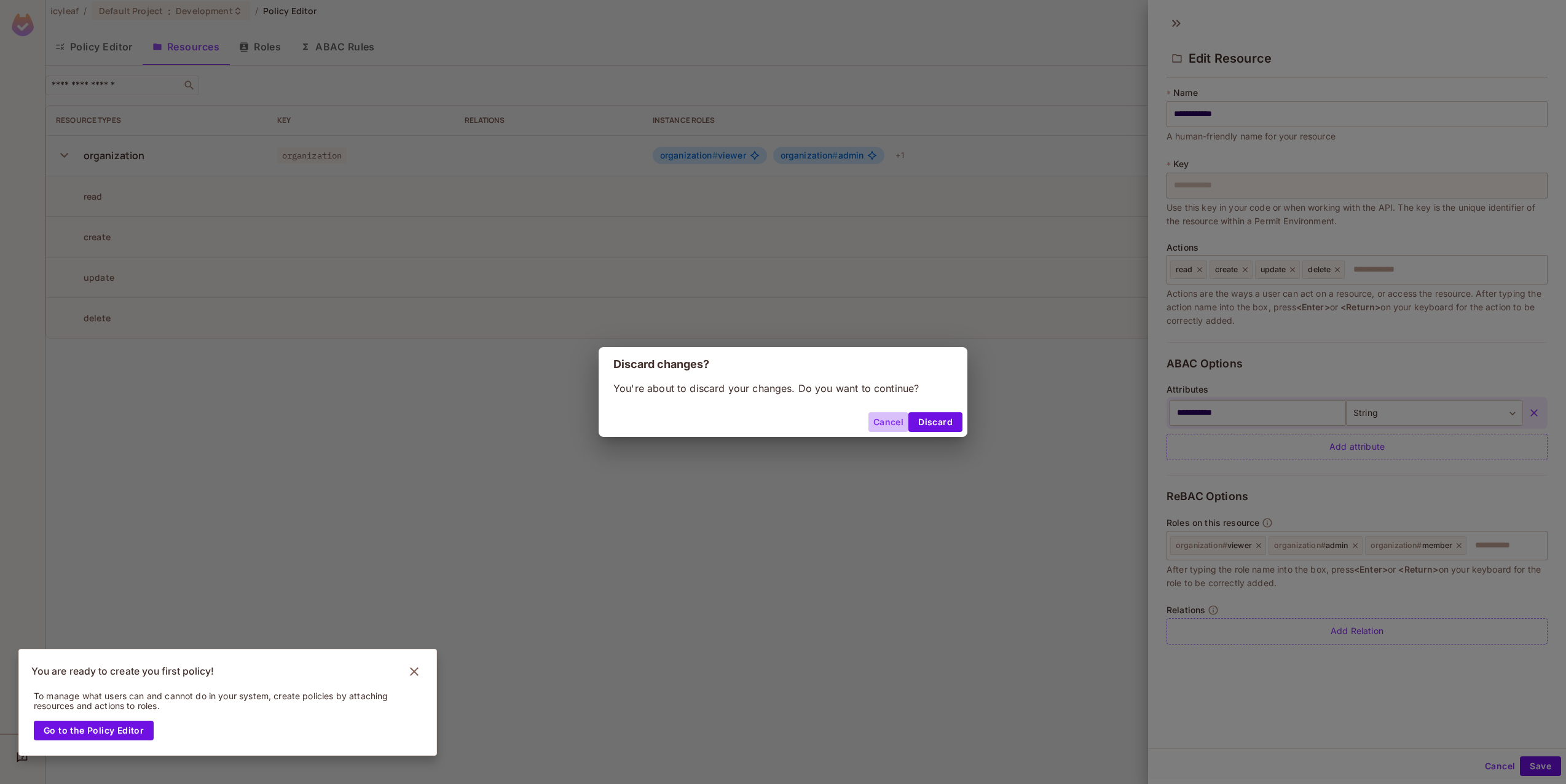
click at [896, 417] on button "Cancel" at bounding box center [889, 422] width 40 height 19
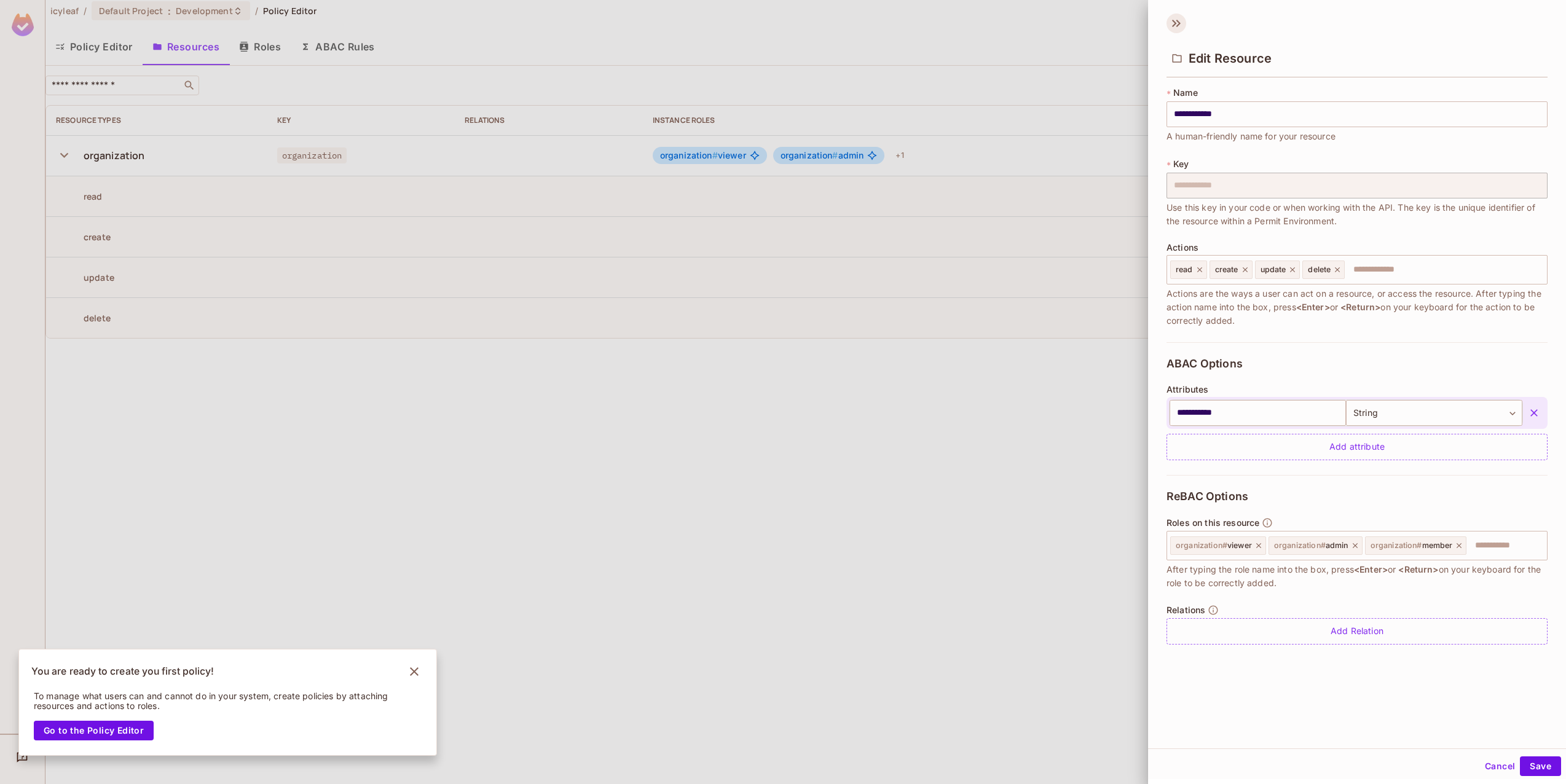
drag, startPoint x: 1163, startPoint y: 27, endPoint x: 1172, endPoint y: 28, distance: 9.1
click at [1165, 27] on div "Edit Resource" at bounding box center [1358, 48] width 418 height 68
click at [1175, 28] on icon at bounding box center [1176, 23] width 19 height 19
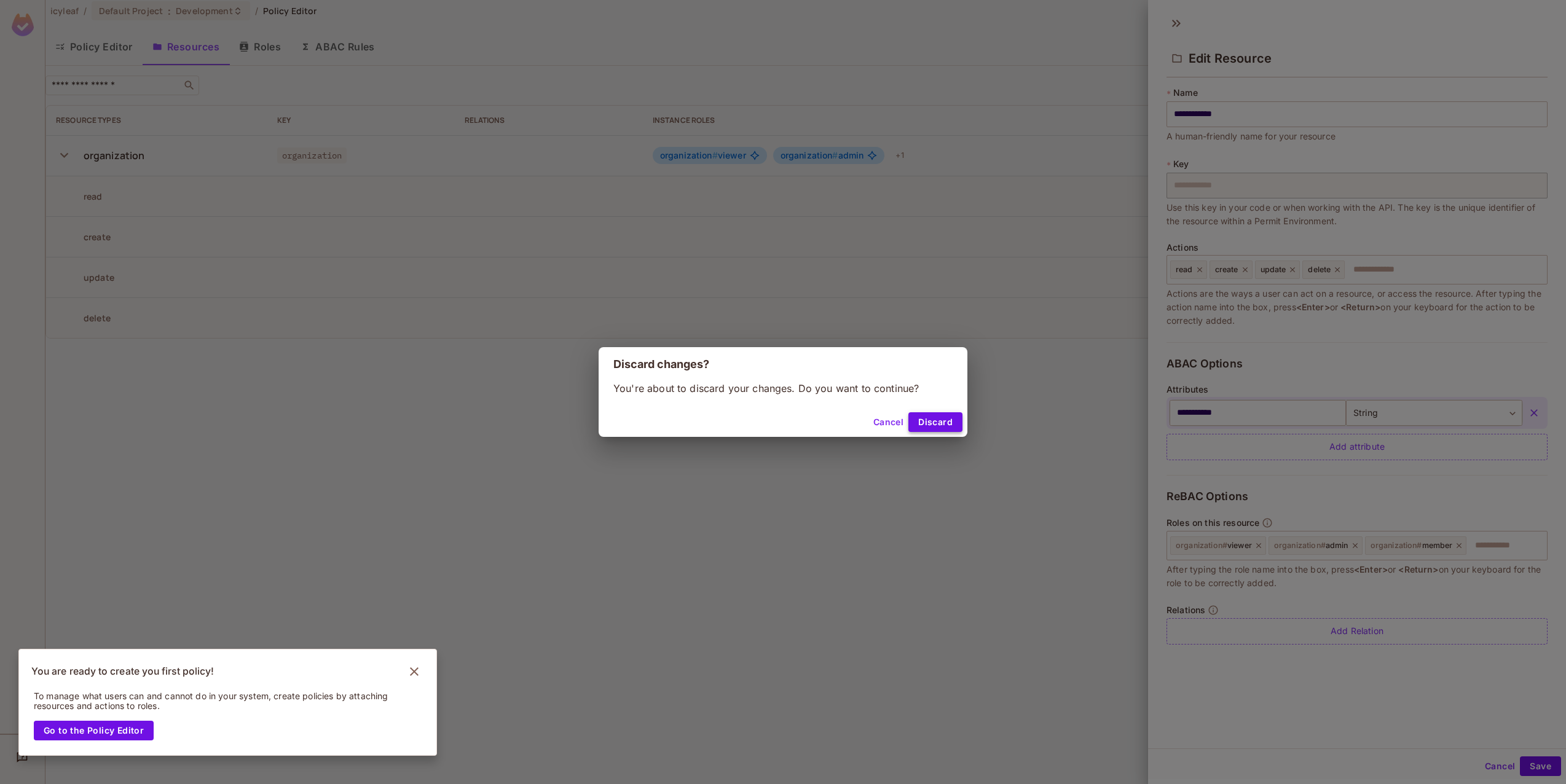
click at [942, 420] on button "Discard" at bounding box center [935, 422] width 54 height 19
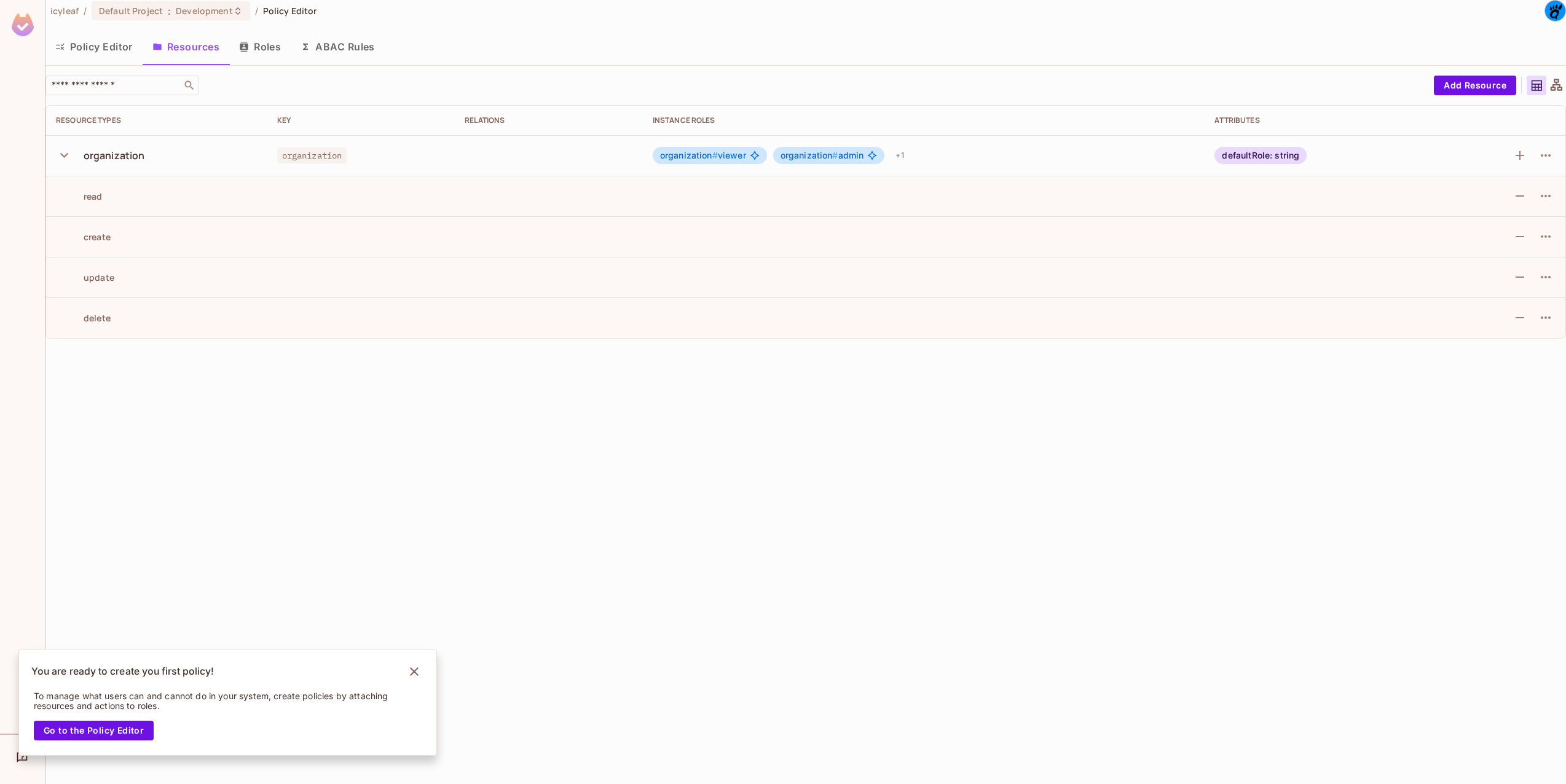
click at [254, 48] on button "Roles" at bounding box center [260, 46] width 62 height 30
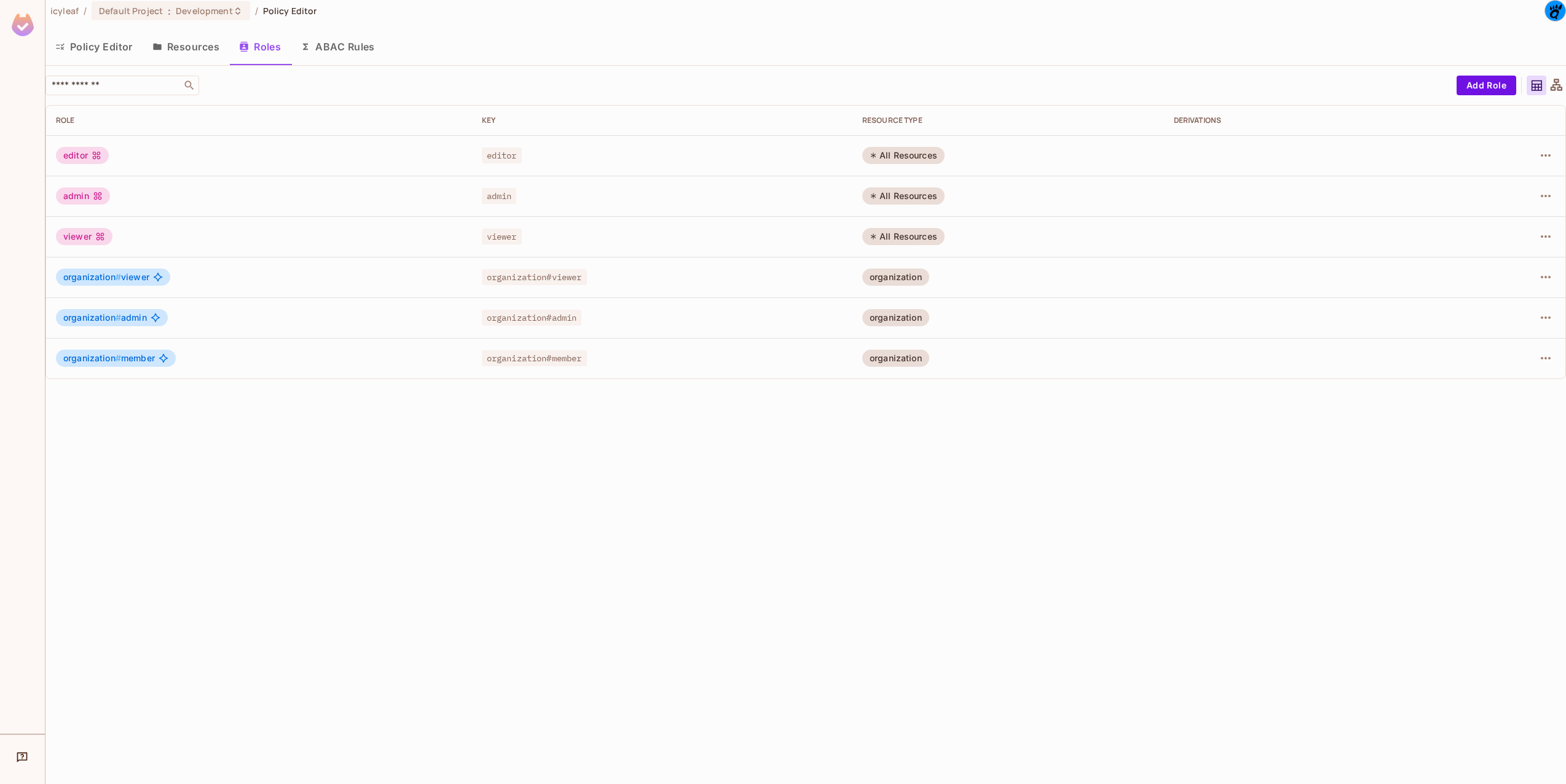
click at [194, 164] on td "editor" at bounding box center [259, 155] width 426 height 41
click at [344, 34] on button "ABAC Rules" at bounding box center [338, 46] width 94 height 30
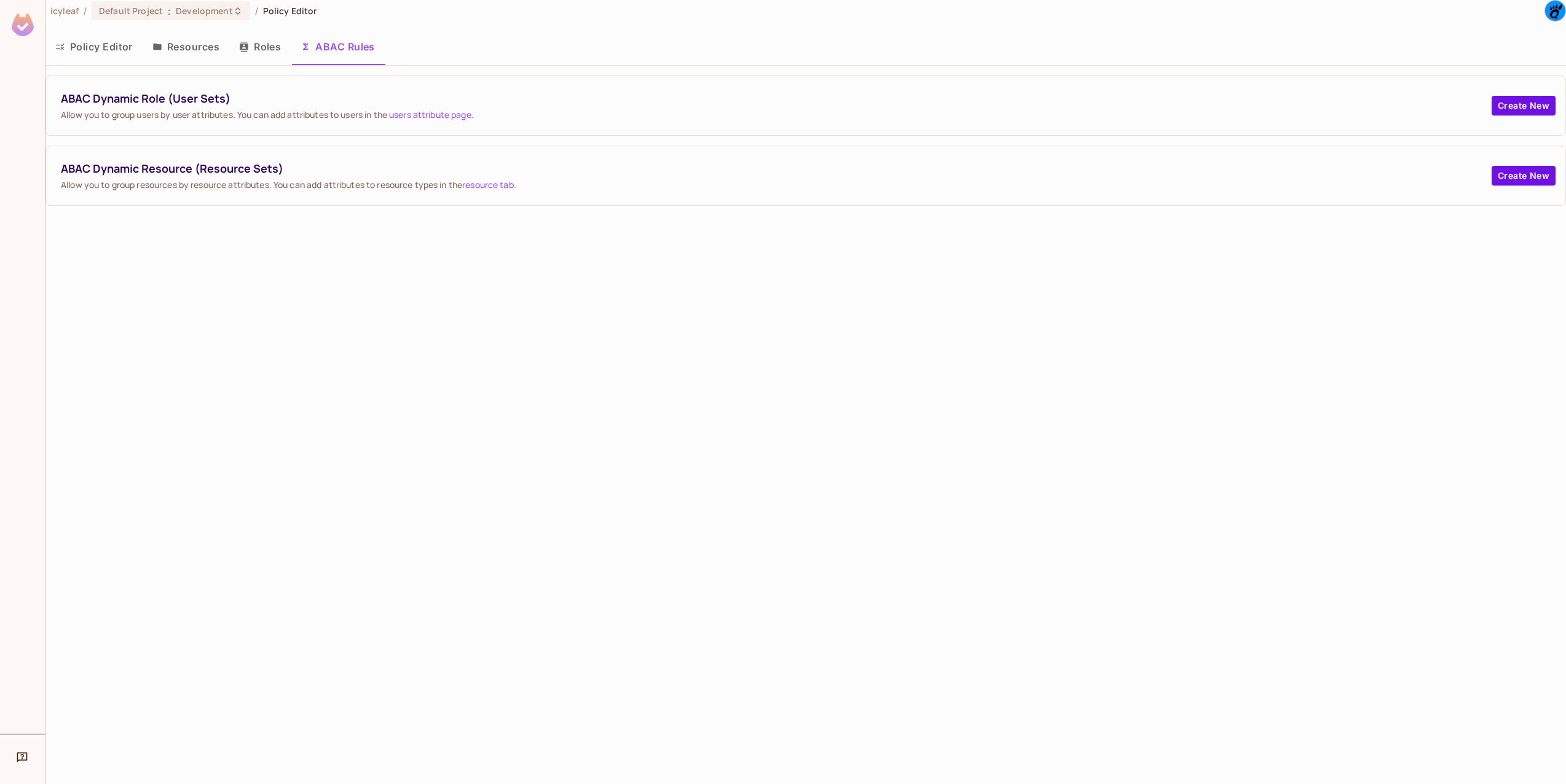
click at [200, 109] on span "Allow you to group users by user attributes. You can add attributes to users in…" at bounding box center [777, 115] width 1431 height 12
click at [1536, 108] on button "Create New" at bounding box center [1524, 106] width 64 height 19
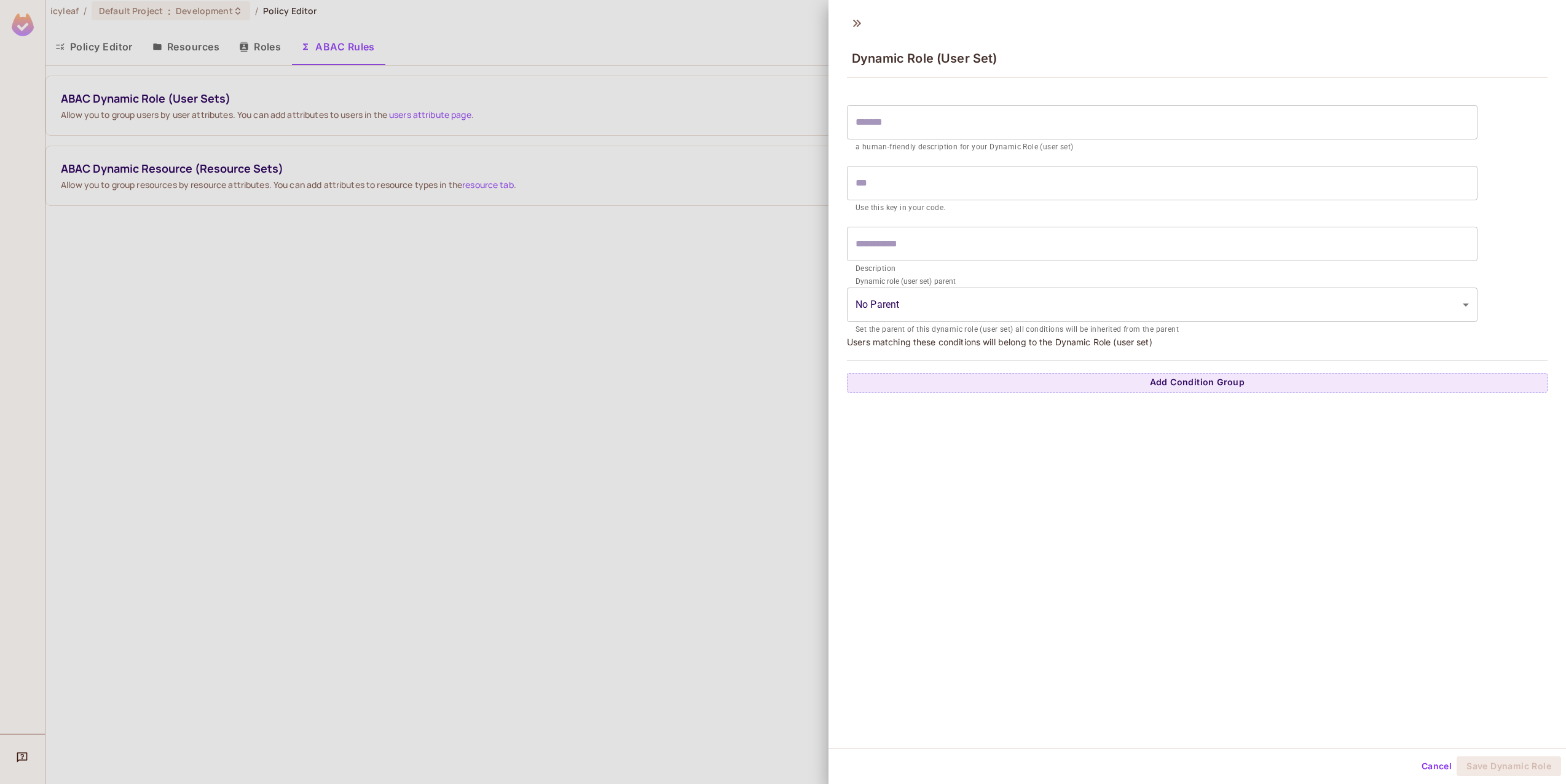
click at [917, 122] on input "text" at bounding box center [1163, 122] width 631 height 34
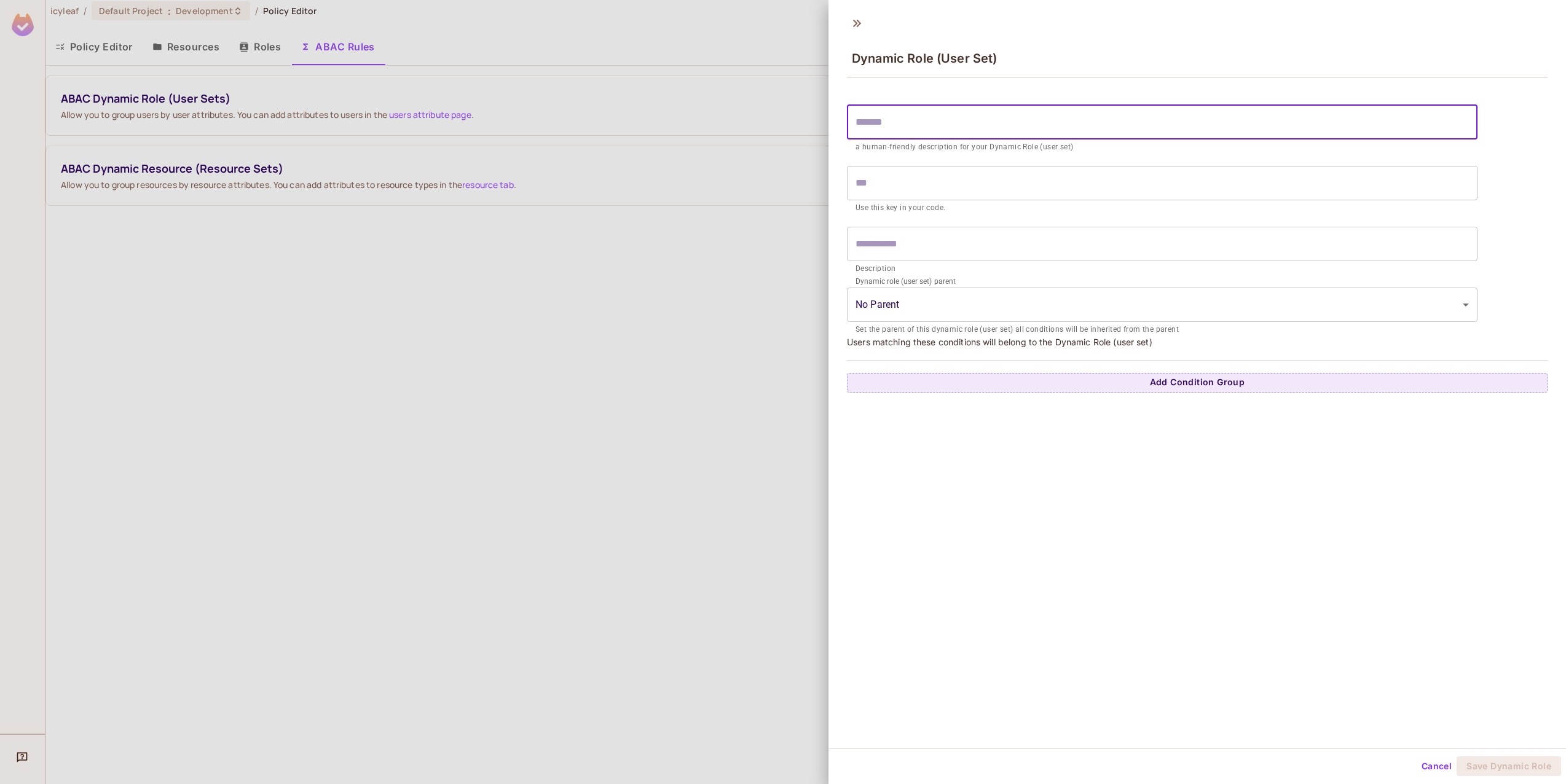
click at [914, 180] on input "text" at bounding box center [1163, 183] width 631 height 34
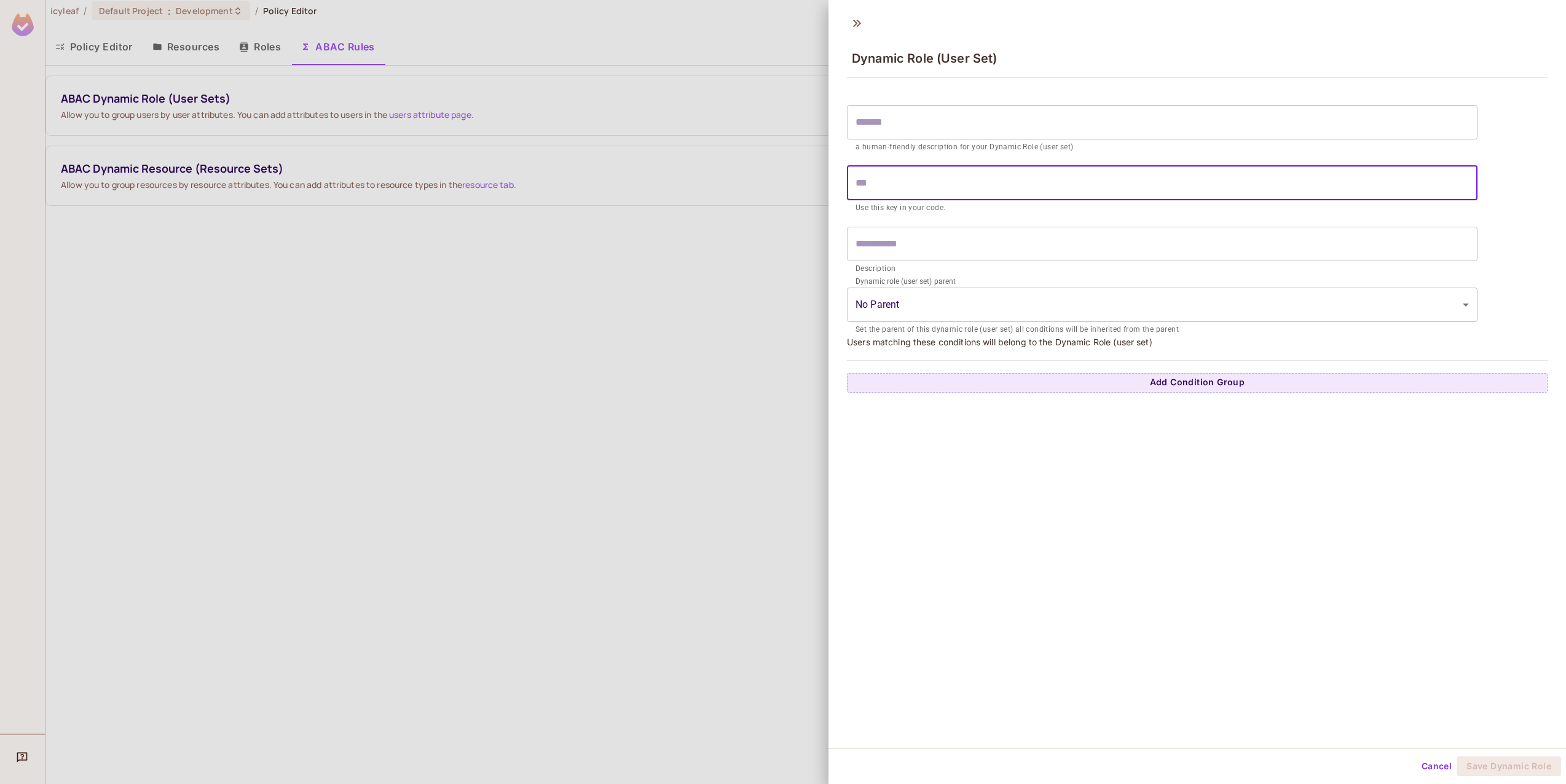
click at [929, 284] on label "Dynamic role (user set) parent" at bounding box center [905, 281] width 100 height 10
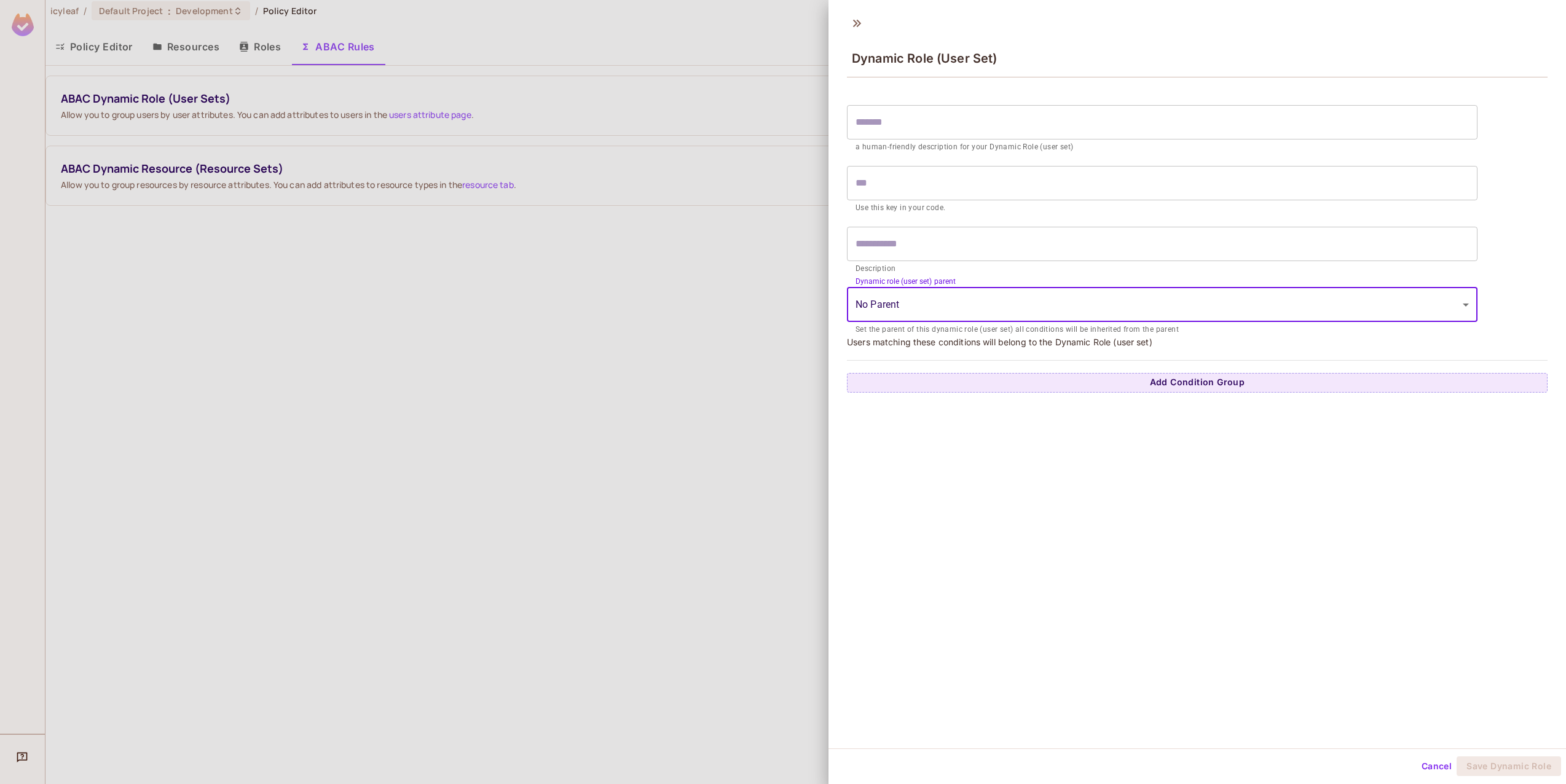
click at [922, 313] on body "icyleaf / Default Project : Development / Policy Editor Policy Editor Resources…" at bounding box center [783, 392] width 1566 height 785
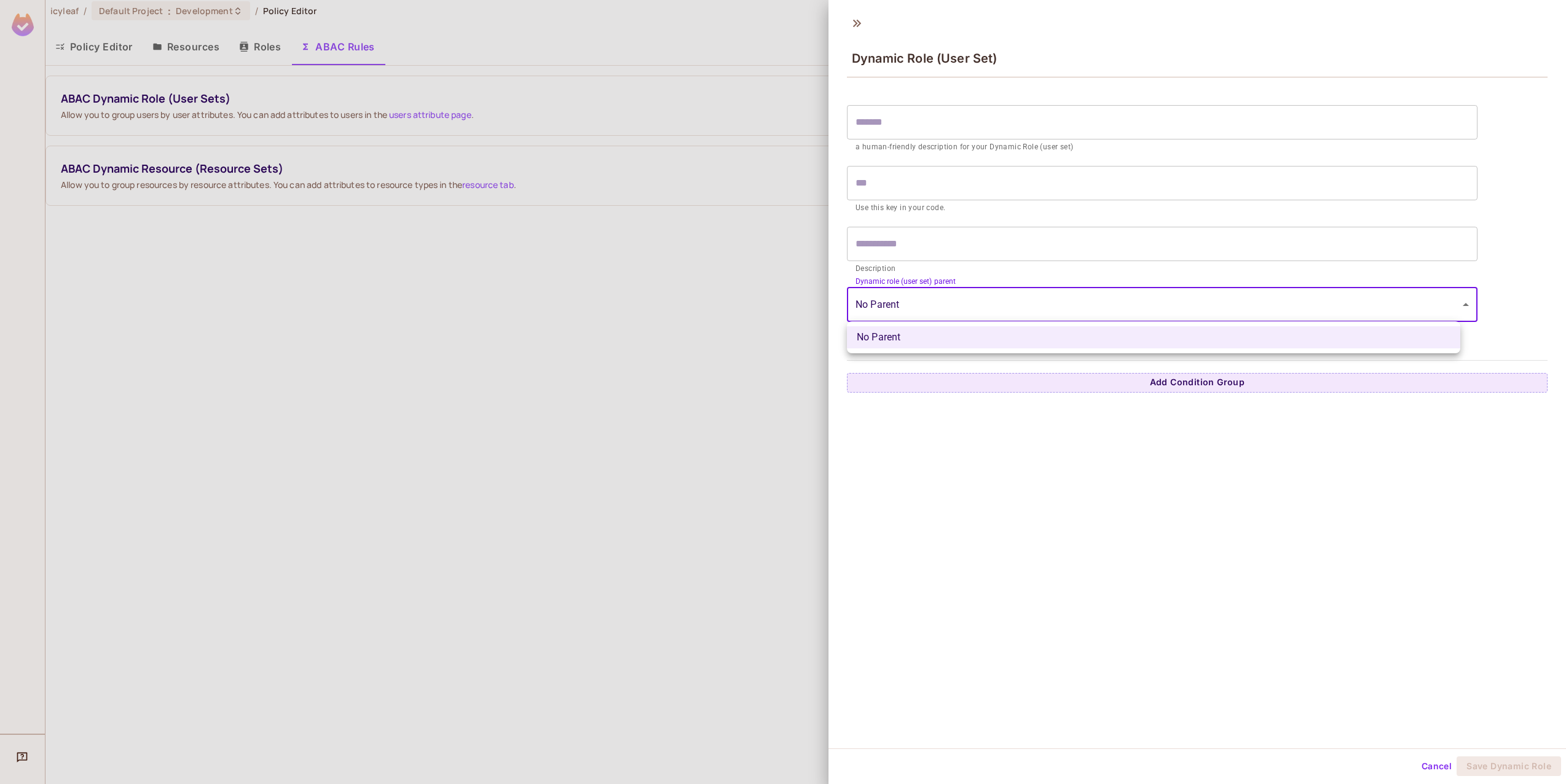
click at [922, 313] on div at bounding box center [783, 392] width 1566 height 784
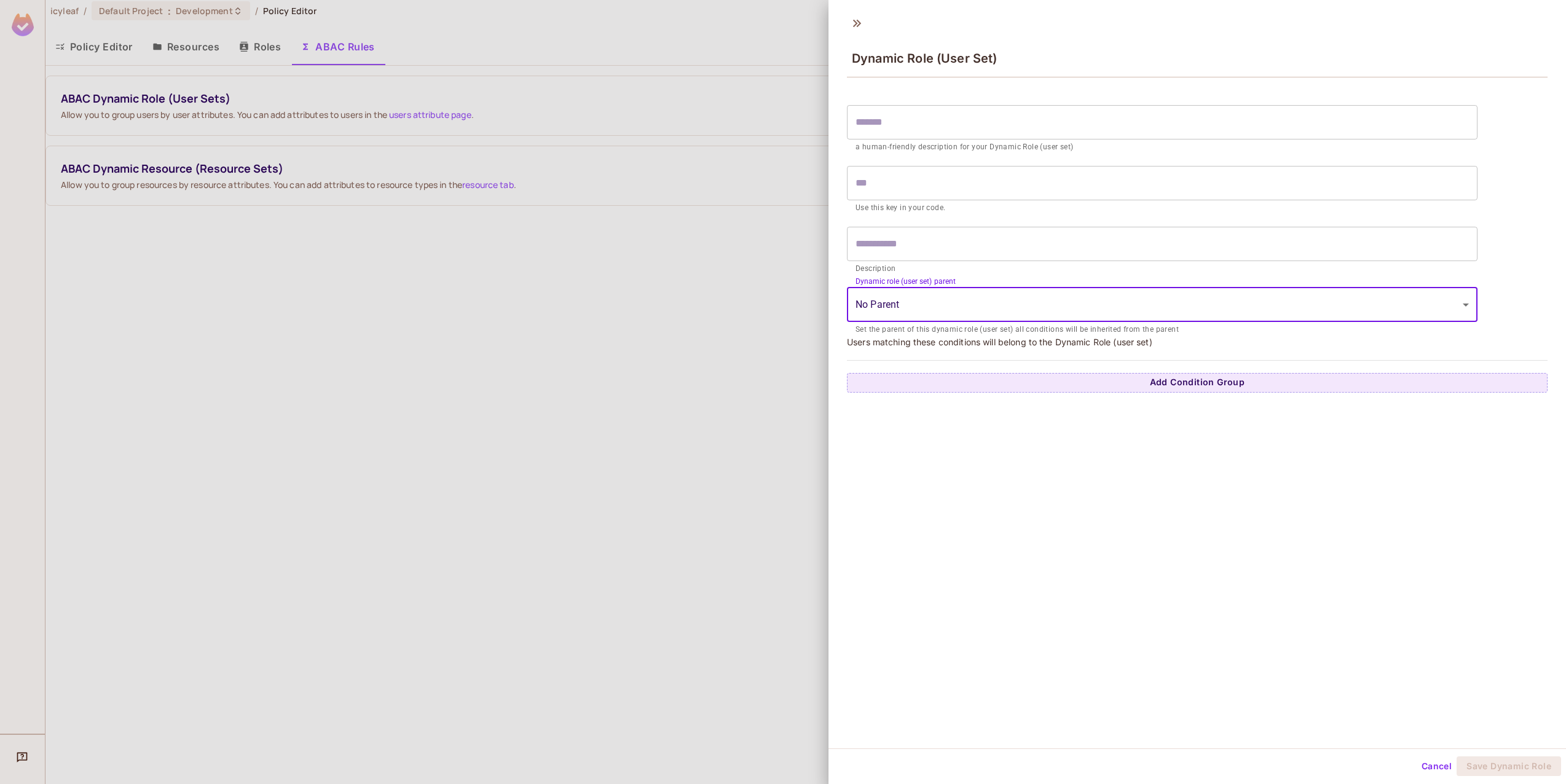
click at [644, 330] on div at bounding box center [783, 392] width 1566 height 784
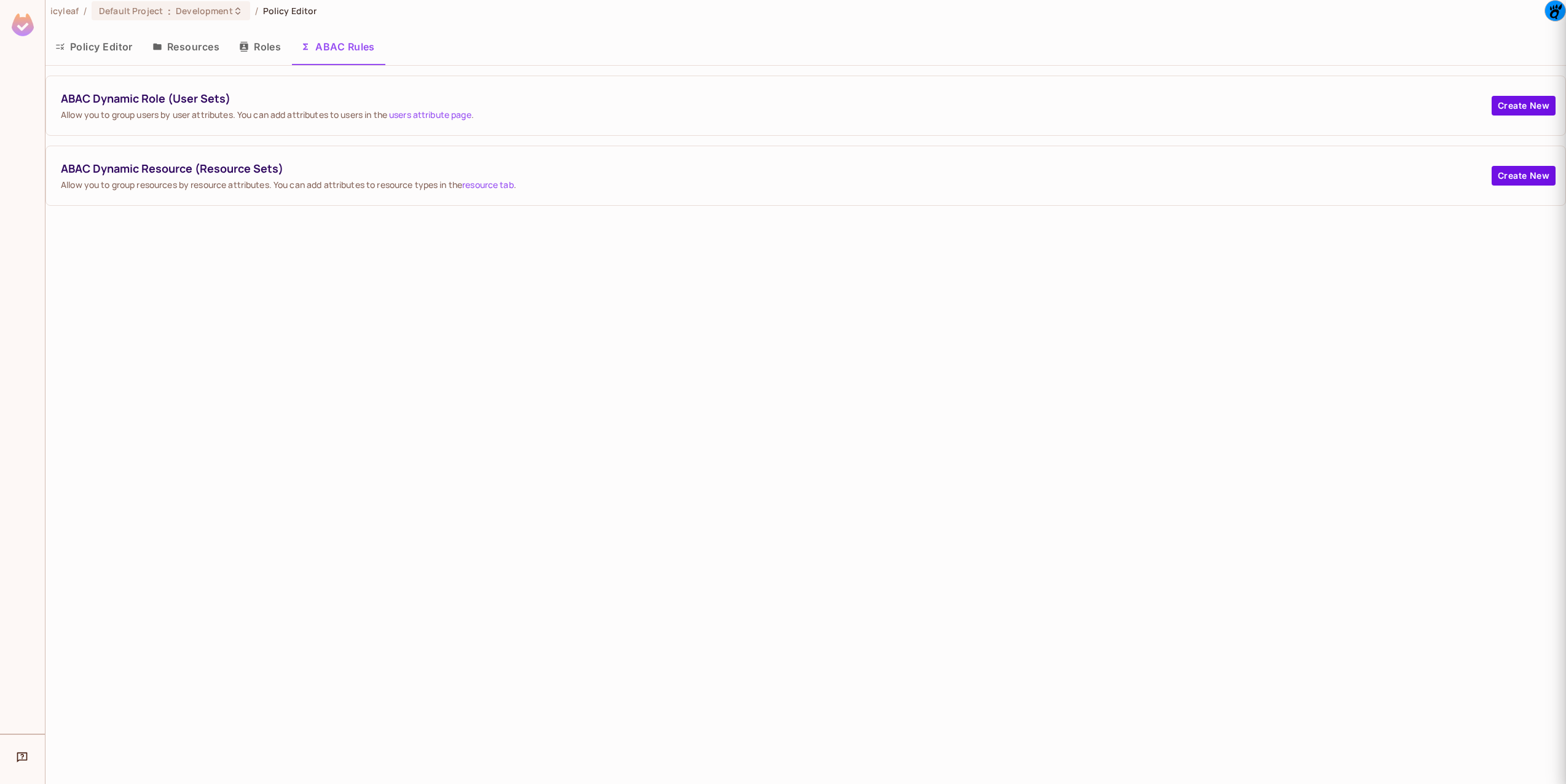
click at [533, 322] on div "icyleaf / Default Project : Development / Policy Editor Policy Editor Resources…" at bounding box center [806, 392] width 1521 height 784
click at [175, 49] on button "Resources" at bounding box center [186, 46] width 87 height 30
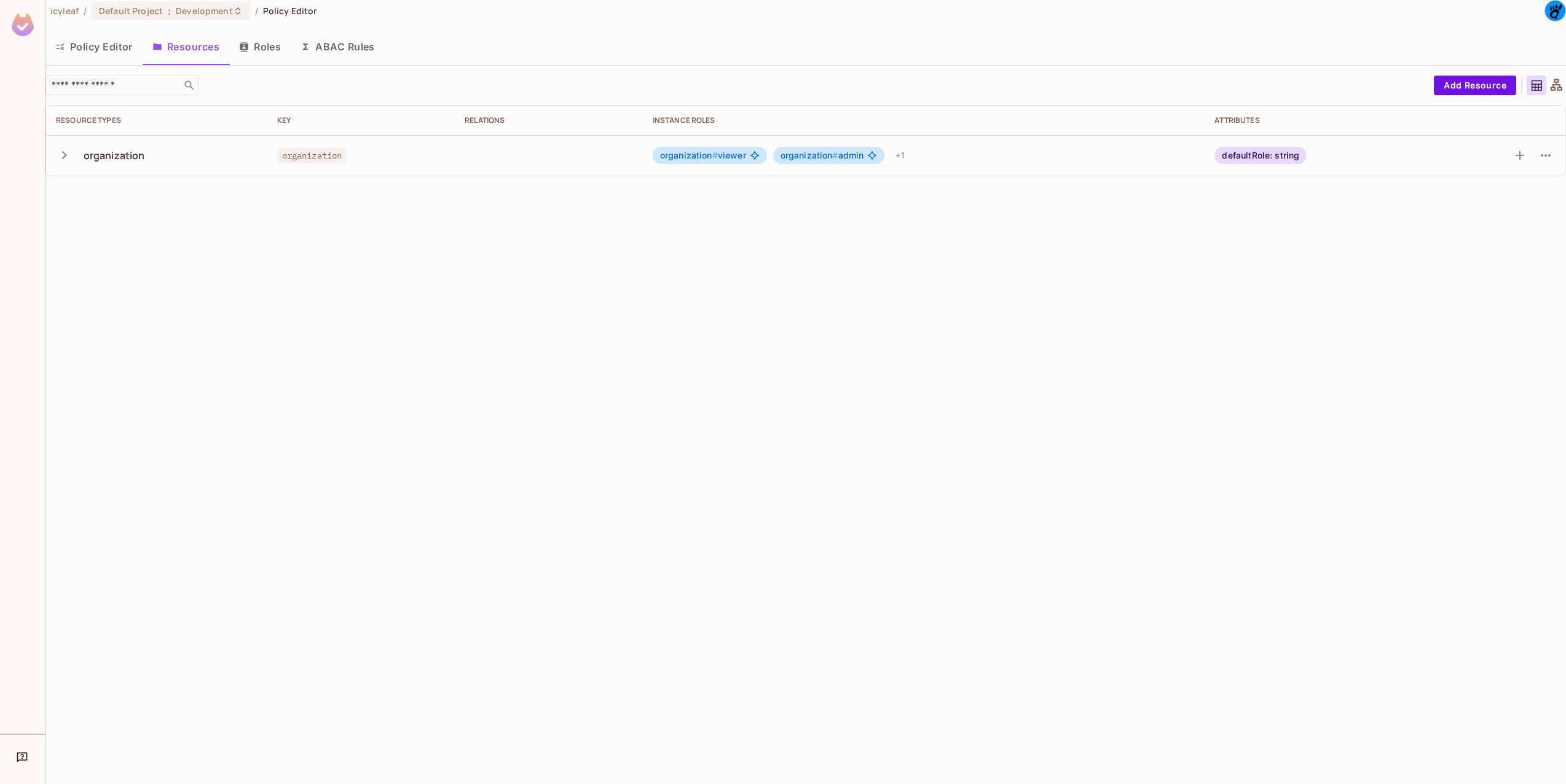
click at [109, 48] on button "Policy Editor" at bounding box center [94, 46] width 97 height 30
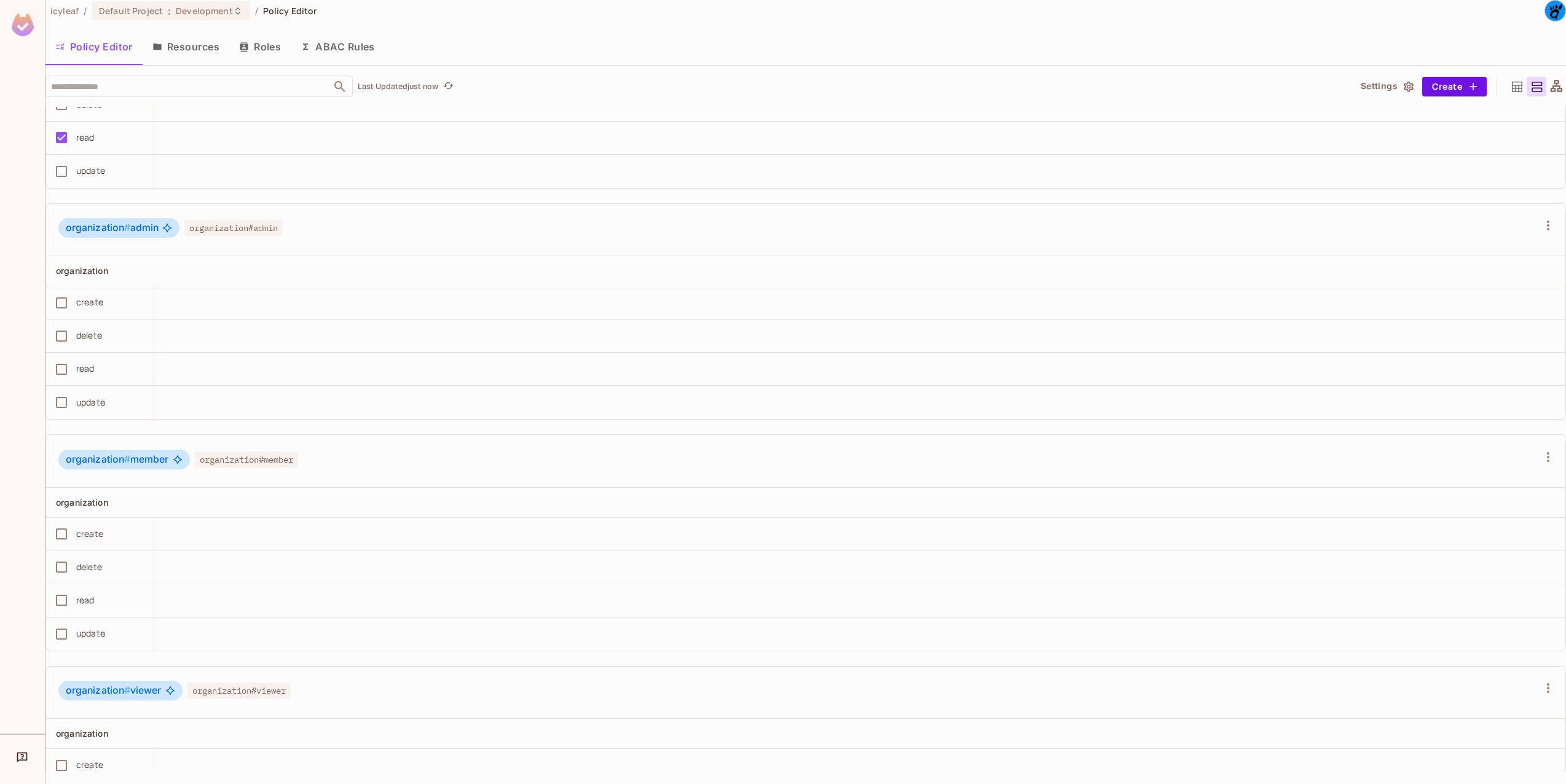
scroll to position [588, 0]
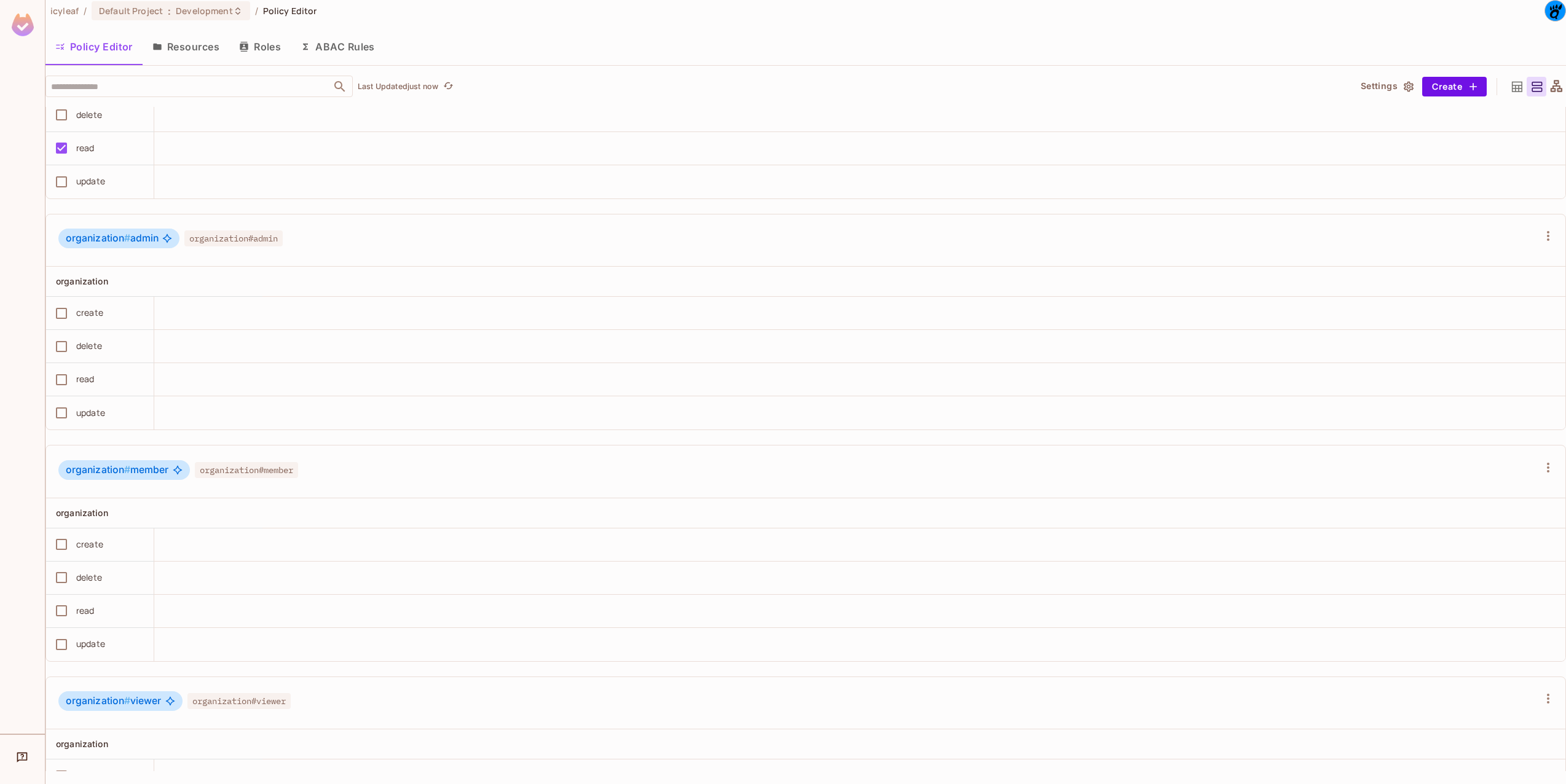
click at [243, 237] on span "organization#admin" at bounding box center [234, 238] width 98 height 16
click at [164, 237] on icon at bounding box center [167, 238] width 10 height 10
click at [126, 236] on span "#" at bounding box center [127, 238] width 6 height 12
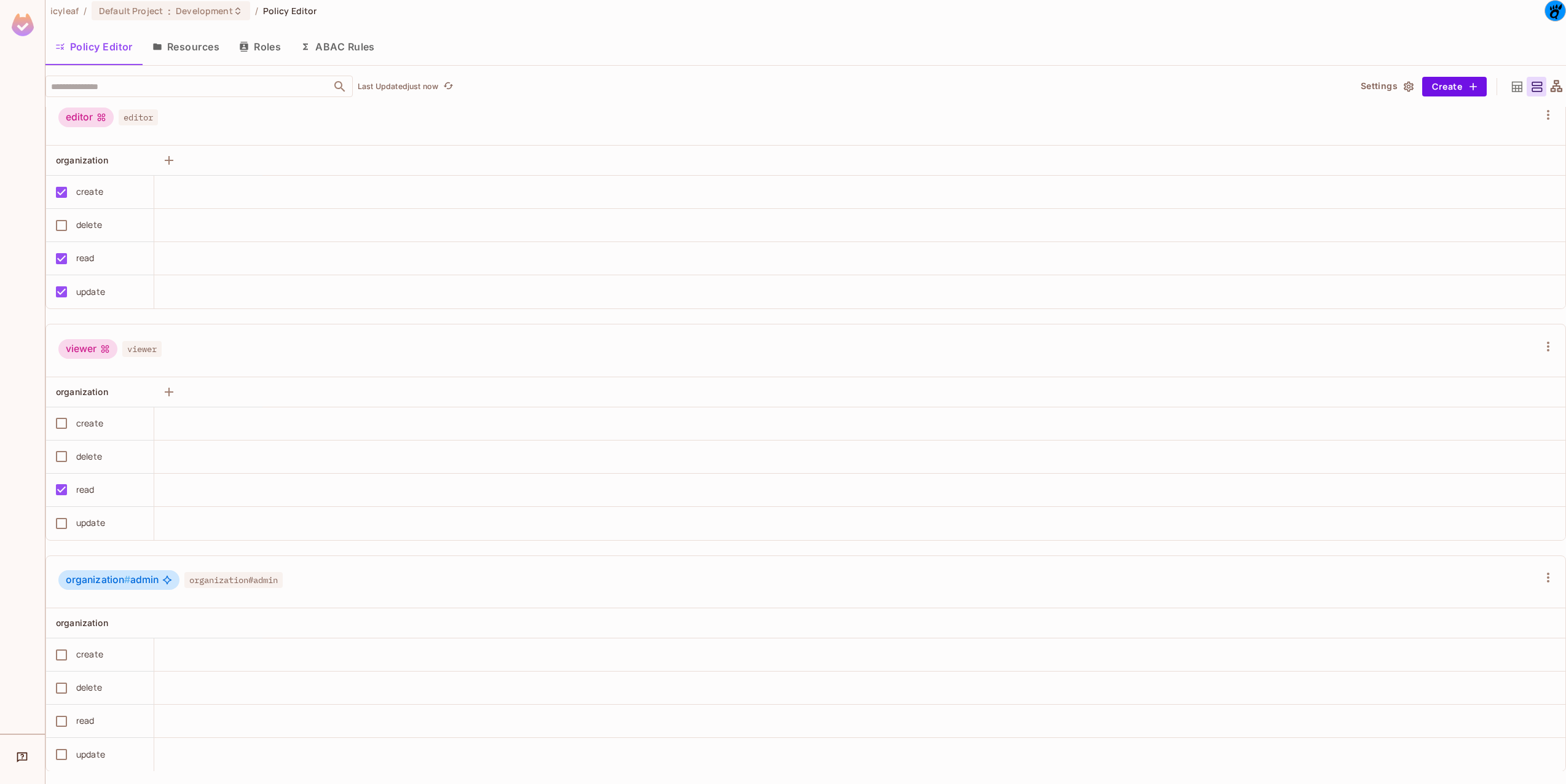
scroll to position [0, 0]
